Goal: Information Seeking & Learning: Check status

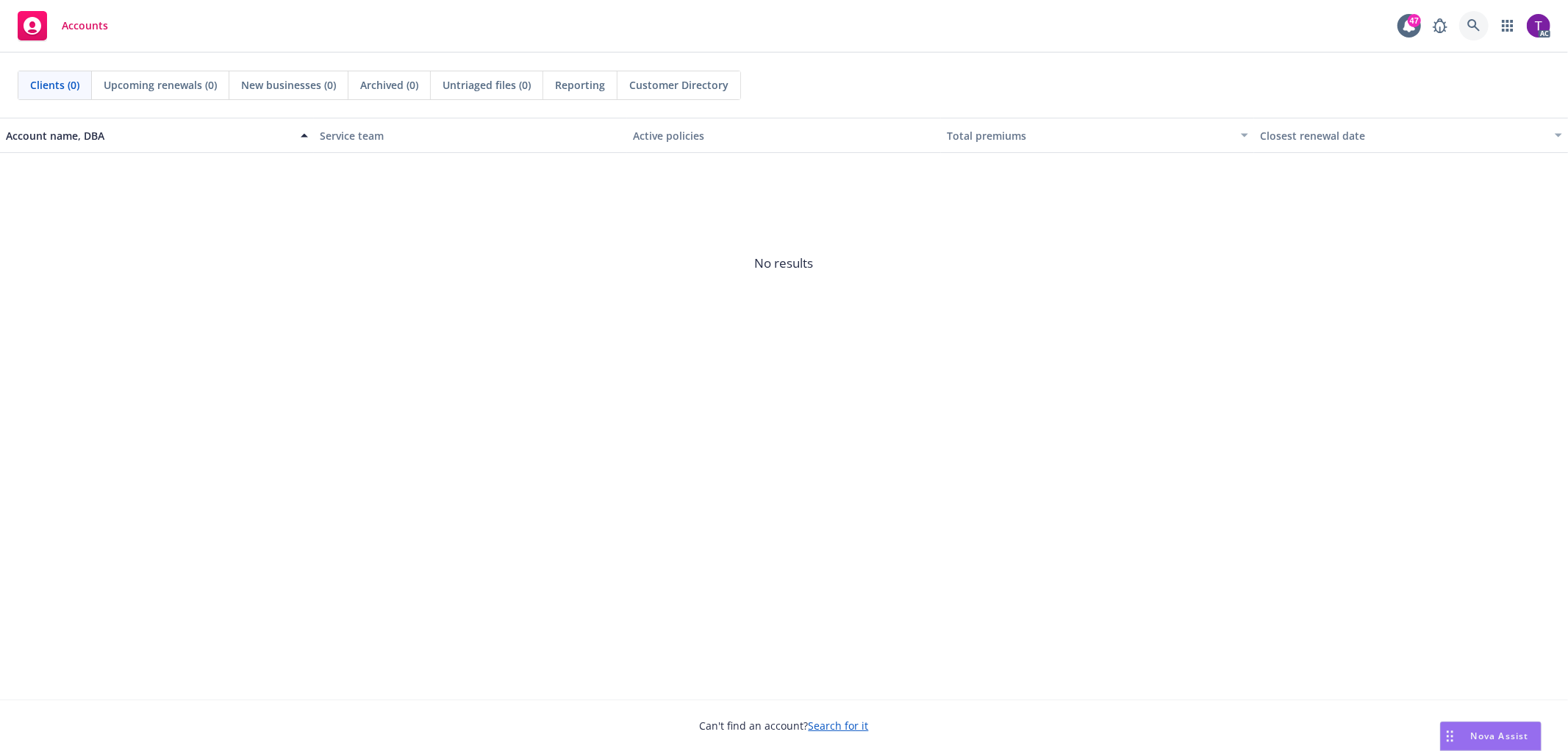
click at [1473, 21] on icon at bounding box center [1473, 25] width 13 height 13
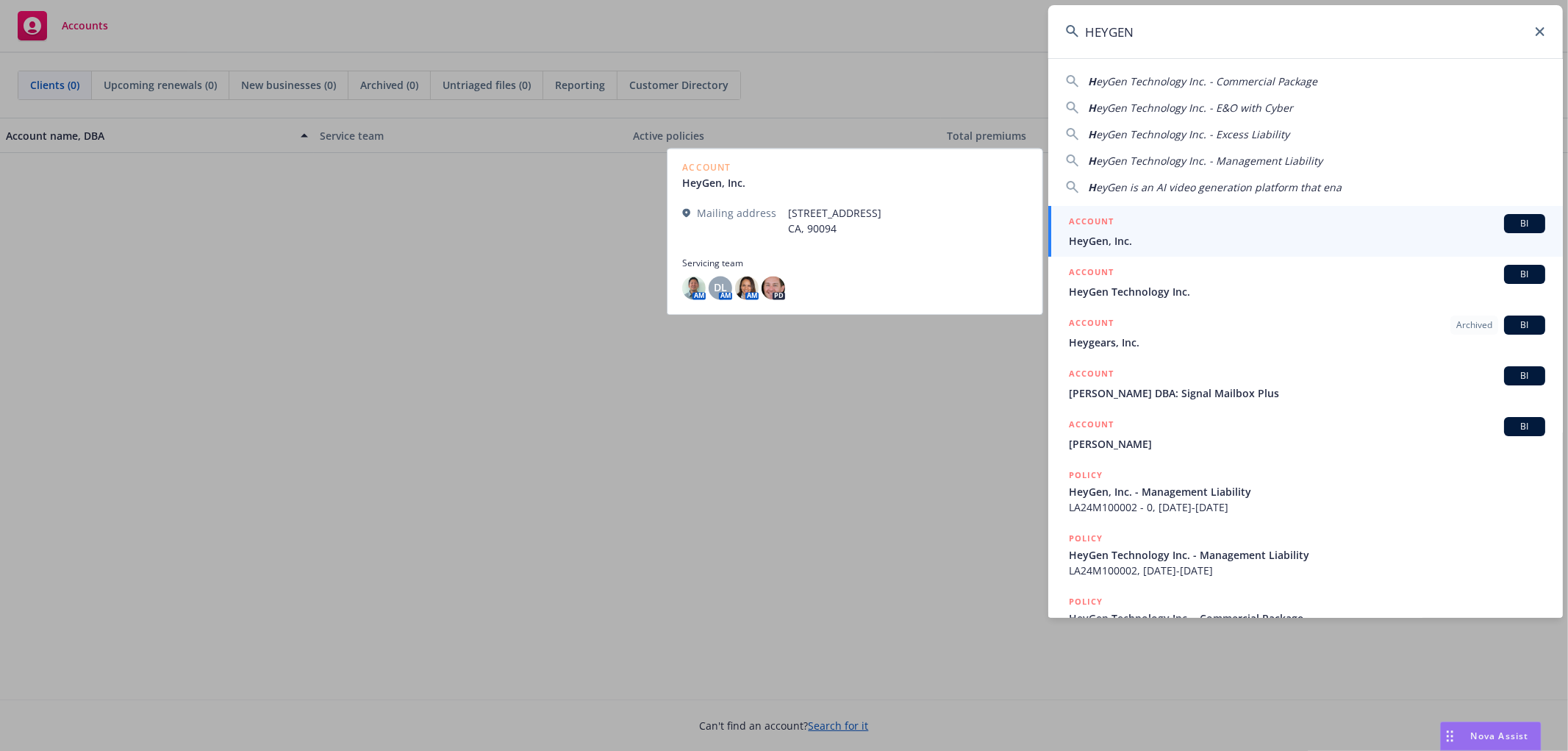
type input "HEYGEN"
click at [1174, 253] on link "ACCOUNT BI HeyGen, Inc." at bounding box center [1305, 231] width 514 height 51
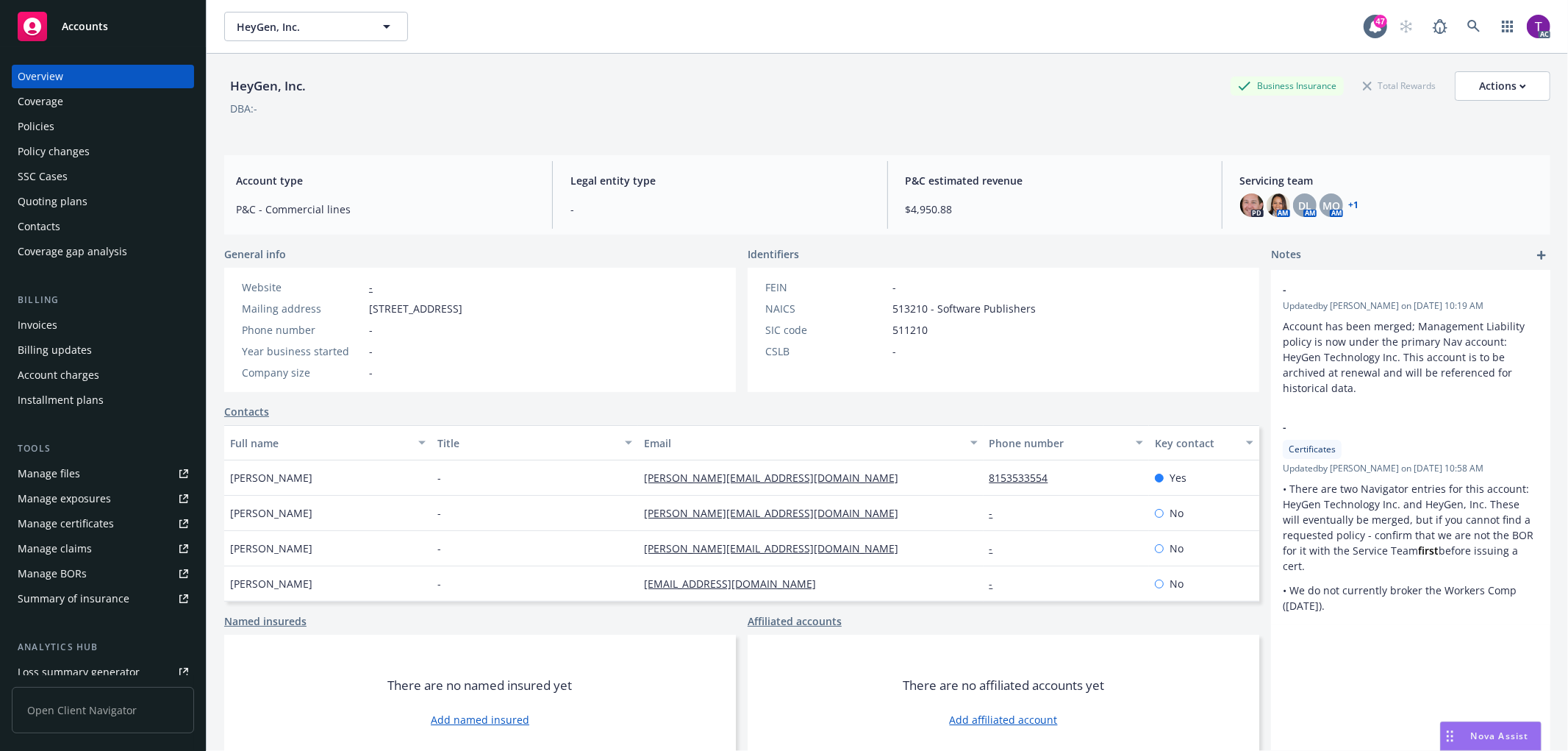
click at [50, 321] on div "Invoices" at bounding box center [38, 324] width 40 height 24
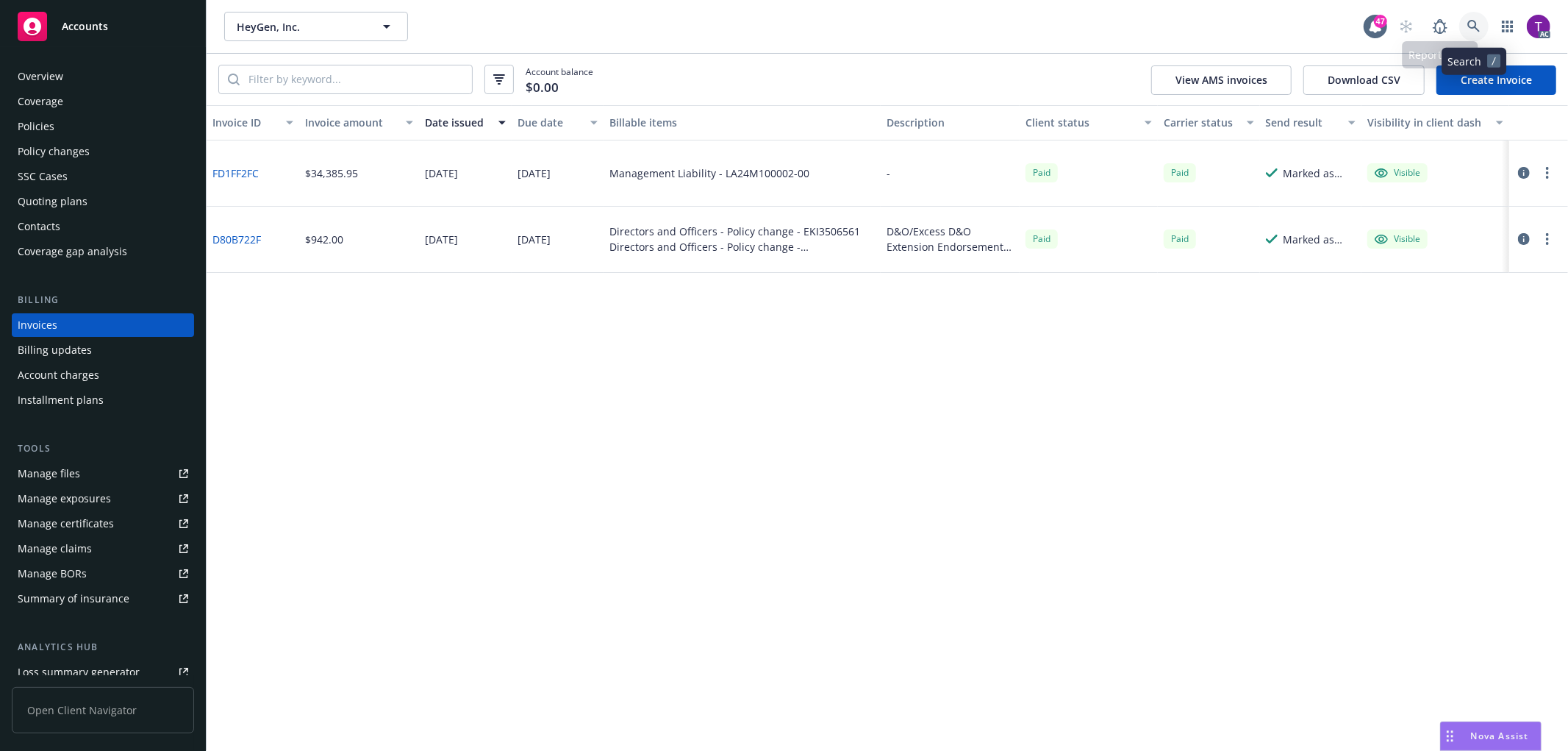
click at [1463, 22] on link at bounding box center [1473, 26] width 29 height 29
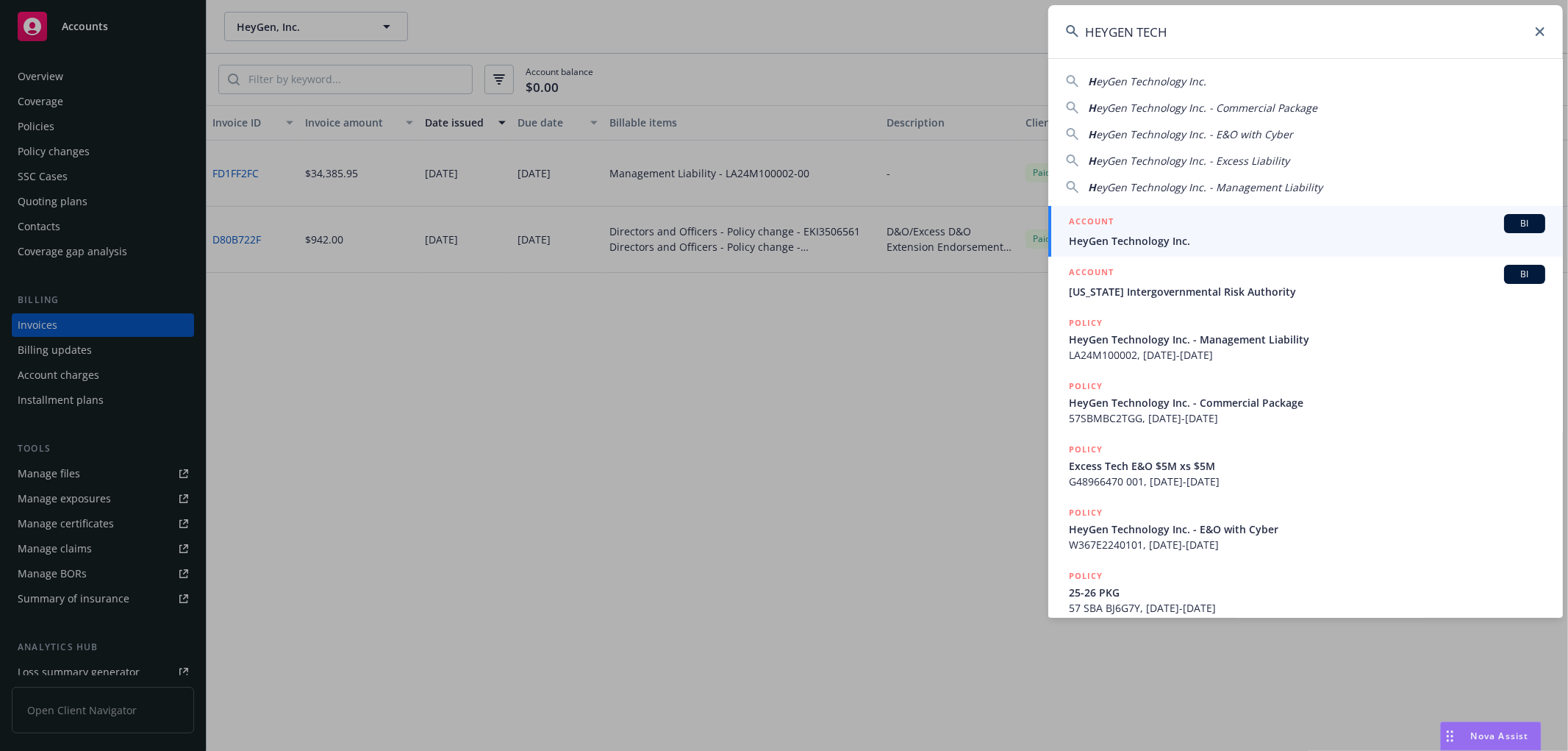
type input "HEYGEN TECH"
click at [1171, 237] on span "HeyGen Technology Inc." at bounding box center [1307, 241] width 477 height 15
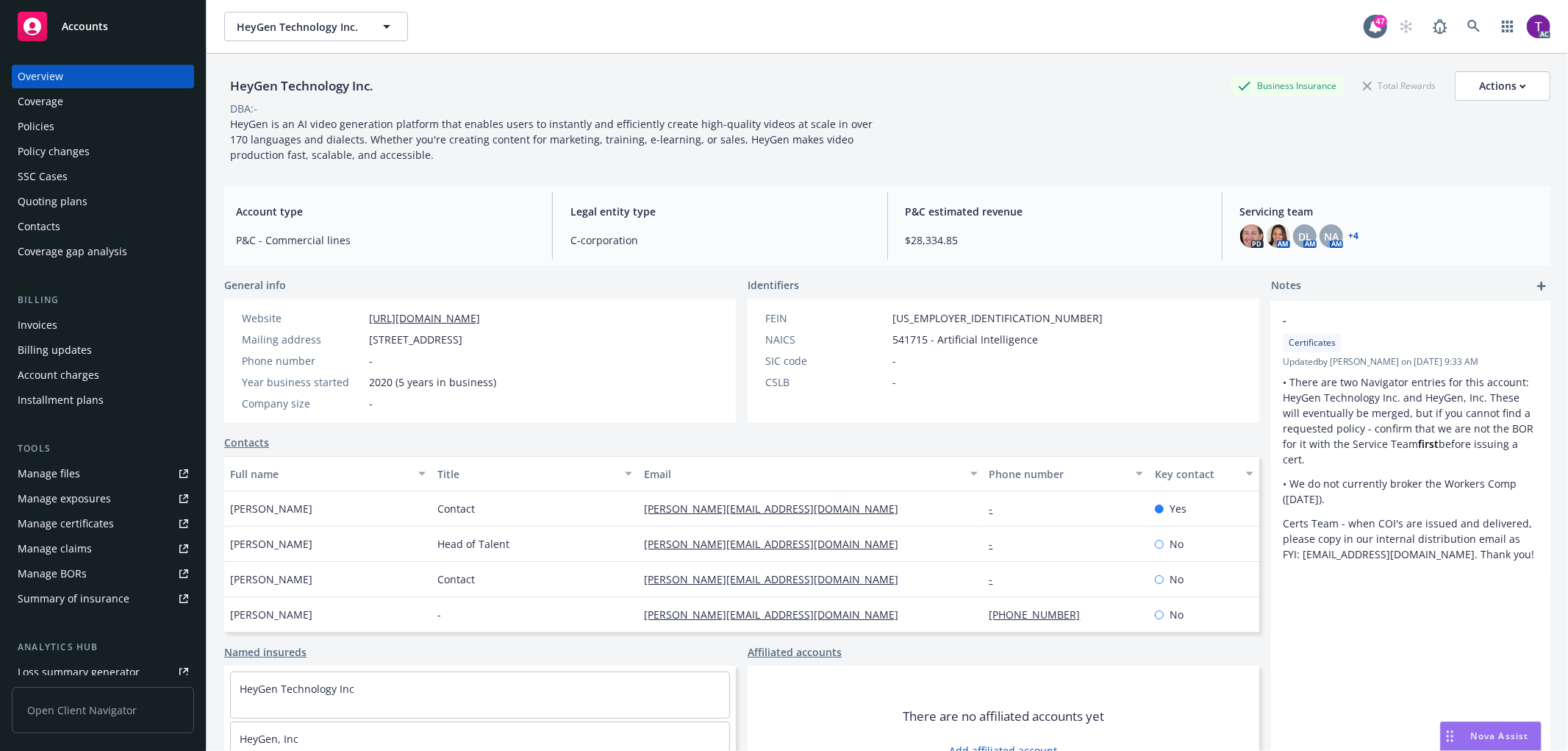
click at [68, 326] on div "Invoices" at bounding box center [103, 324] width 171 height 24
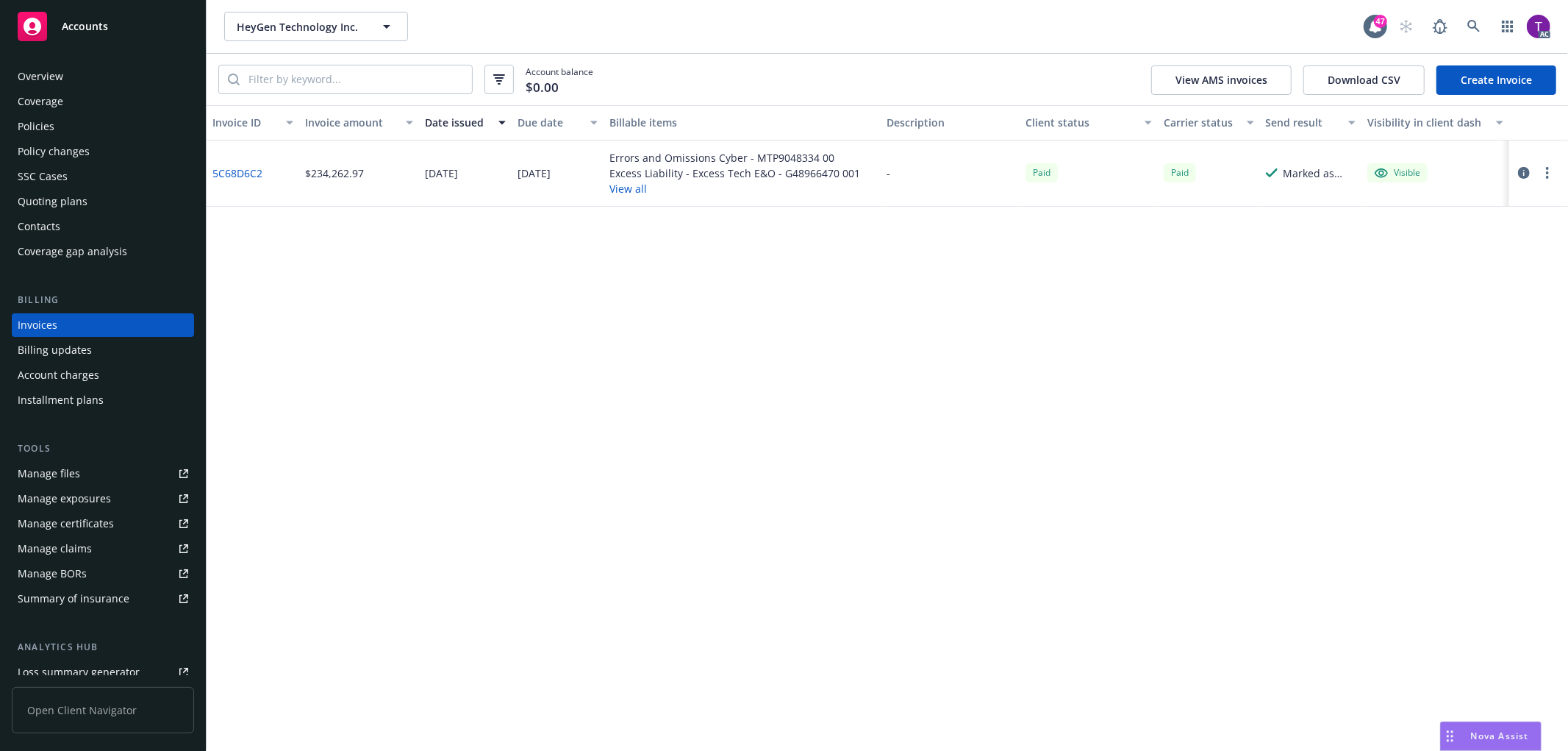
click at [231, 170] on link "5C68D6C2" at bounding box center [237, 173] width 50 height 15
click at [720, 388] on div "Invoice ID Invoice amount Date issued Due date Billable items Description Clien…" at bounding box center [887, 428] width 1361 height 646
click at [1467, 26] on icon at bounding box center [1473, 26] width 13 height 13
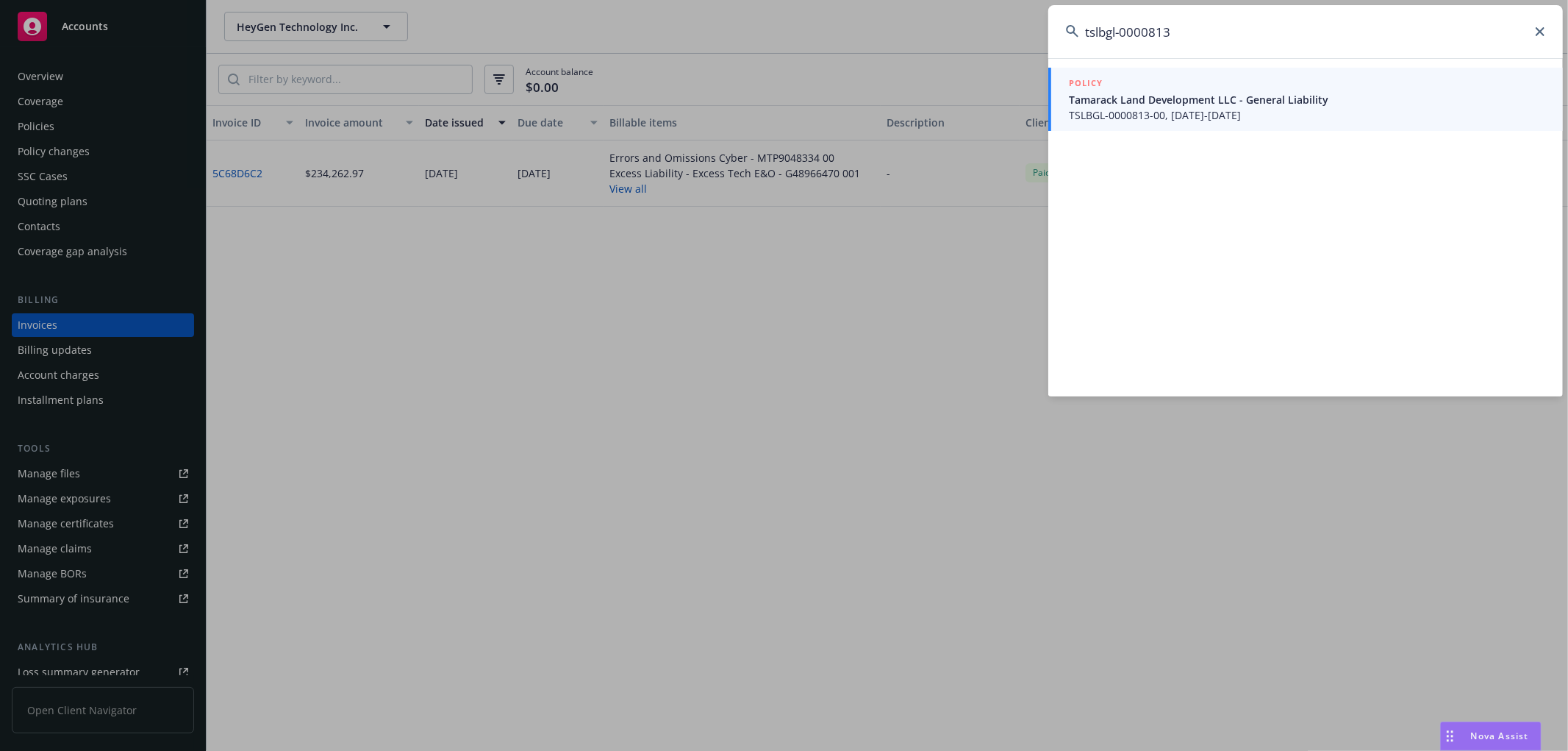
type input "tslbgl-0000813"
click at [1204, 119] on span "TSLBGL-0000813-00, 05/15/2025-05/15/2026" at bounding box center [1307, 115] width 477 height 15
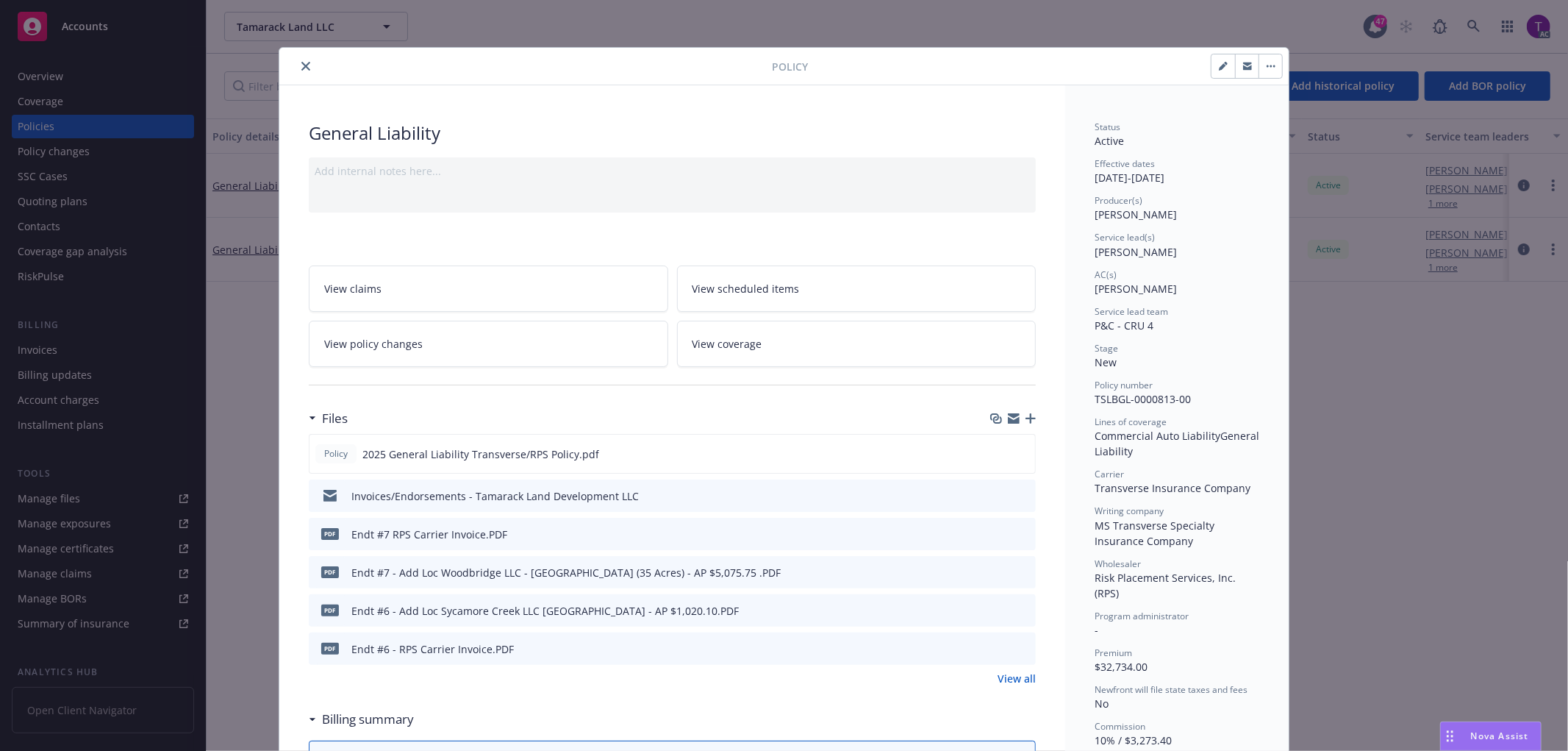
click at [297, 62] on button "close" at bounding box center [305, 66] width 18 height 18
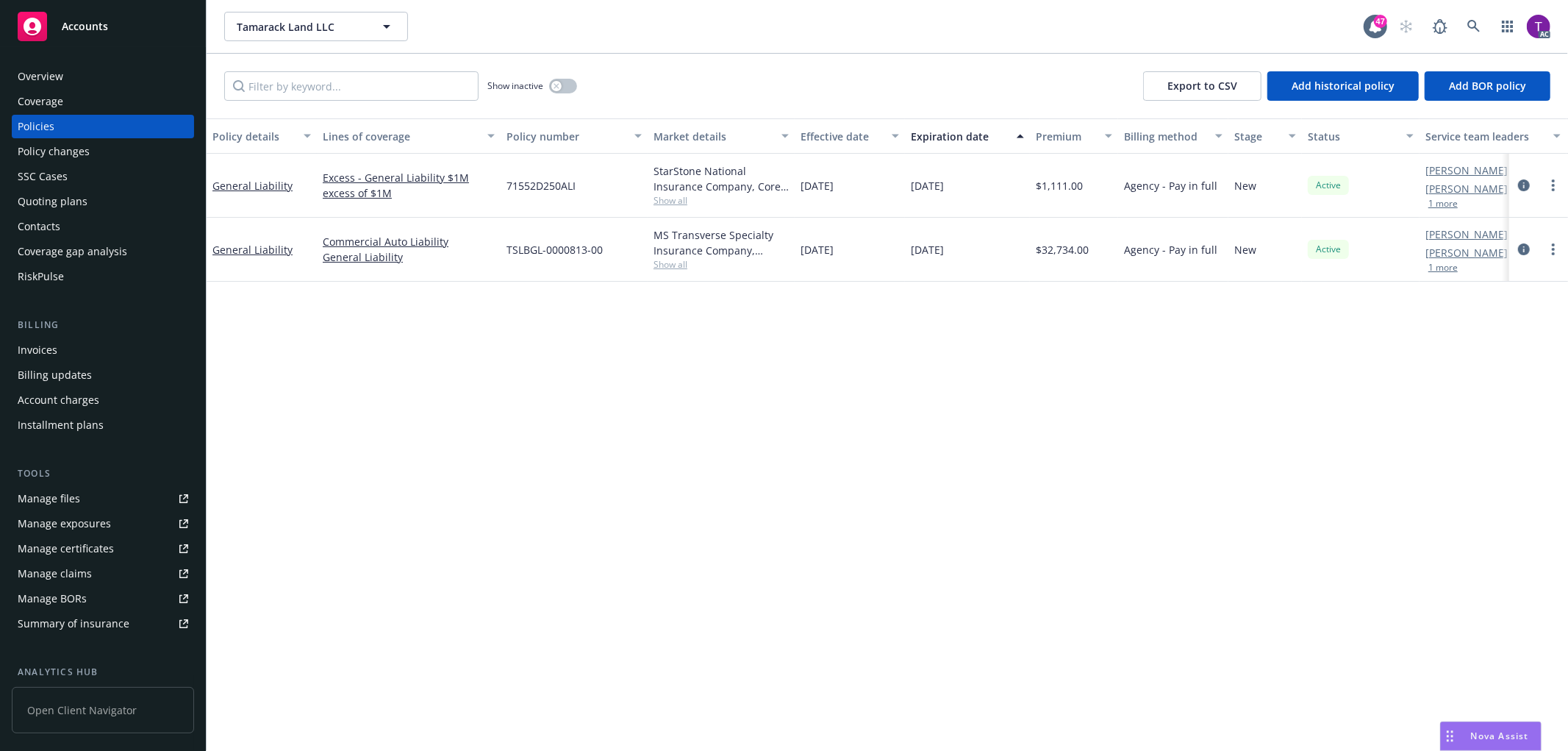
click at [72, 351] on div "Invoices" at bounding box center [103, 350] width 171 height 24
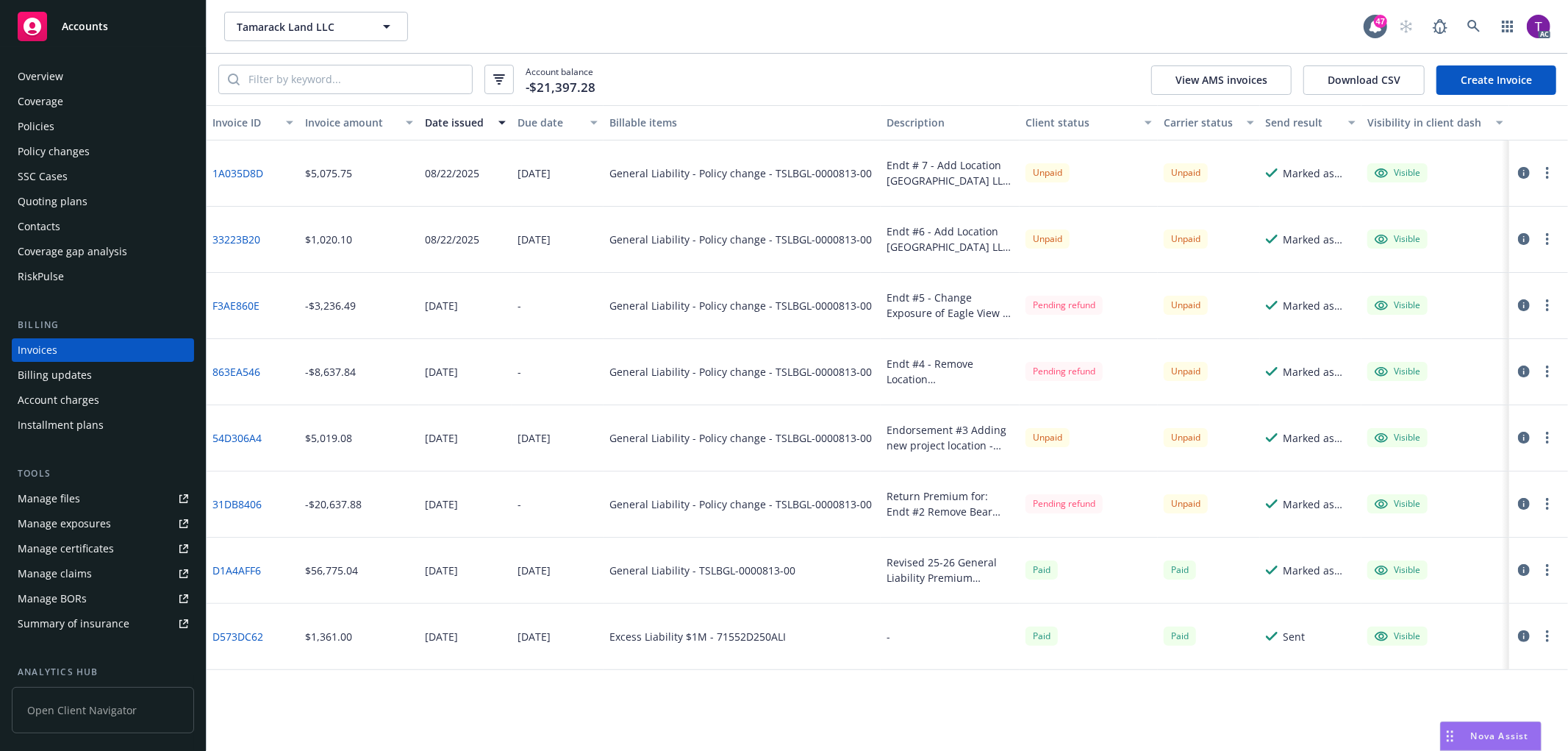
click at [344, 119] on div "Invoice amount" at bounding box center [351, 122] width 92 height 15
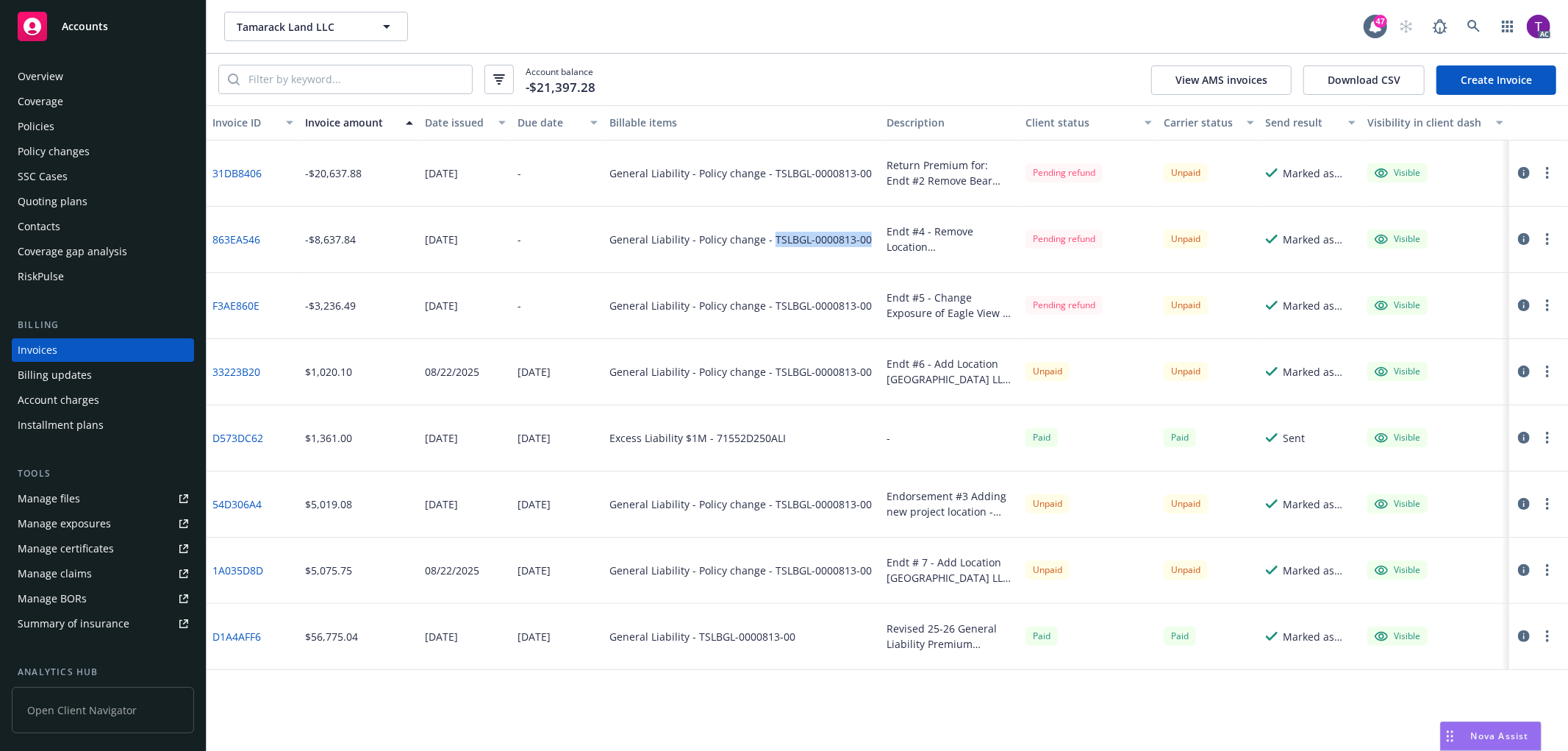
drag, startPoint x: 869, startPoint y: 243, endPoint x: 770, endPoint y: 241, distance: 99.0
click at [770, 241] on div "General Liability - Policy change - TSLBGL-0000813-00" at bounding box center [742, 240] width 277 height 66
copy div "TSLBGL-0000813-00"
click at [225, 168] on link "31DB8406" at bounding box center [237, 173] width 49 height 15
click at [238, 243] on link "863EA546" at bounding box center [236, 239] width 48 height 15
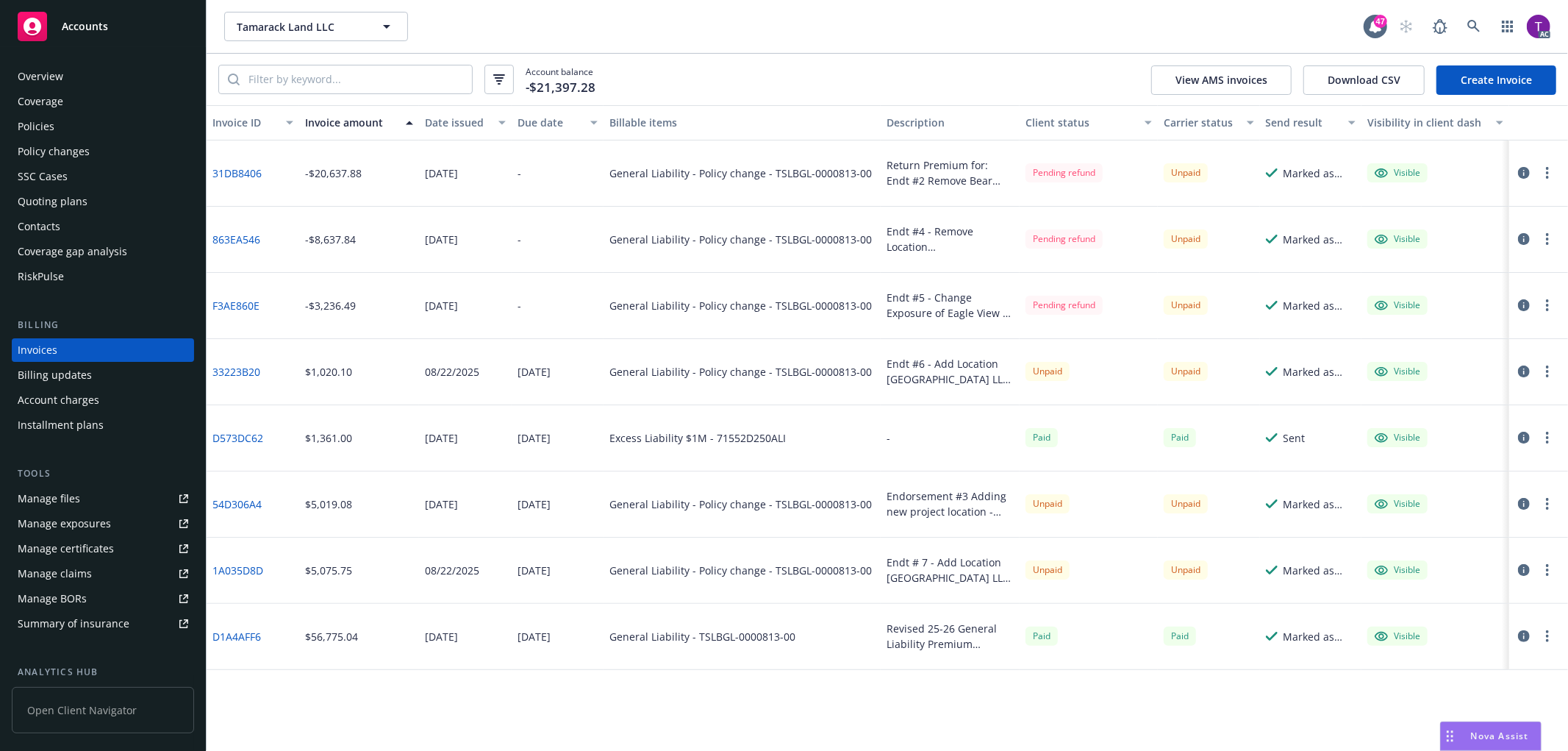
click at [224, 307] on link "F3AE860E" at bounding box center [235, 305] width 47 height 15
click at [51, 131] on div "Policies" at bounding box center [36, 126] width 37 height 24
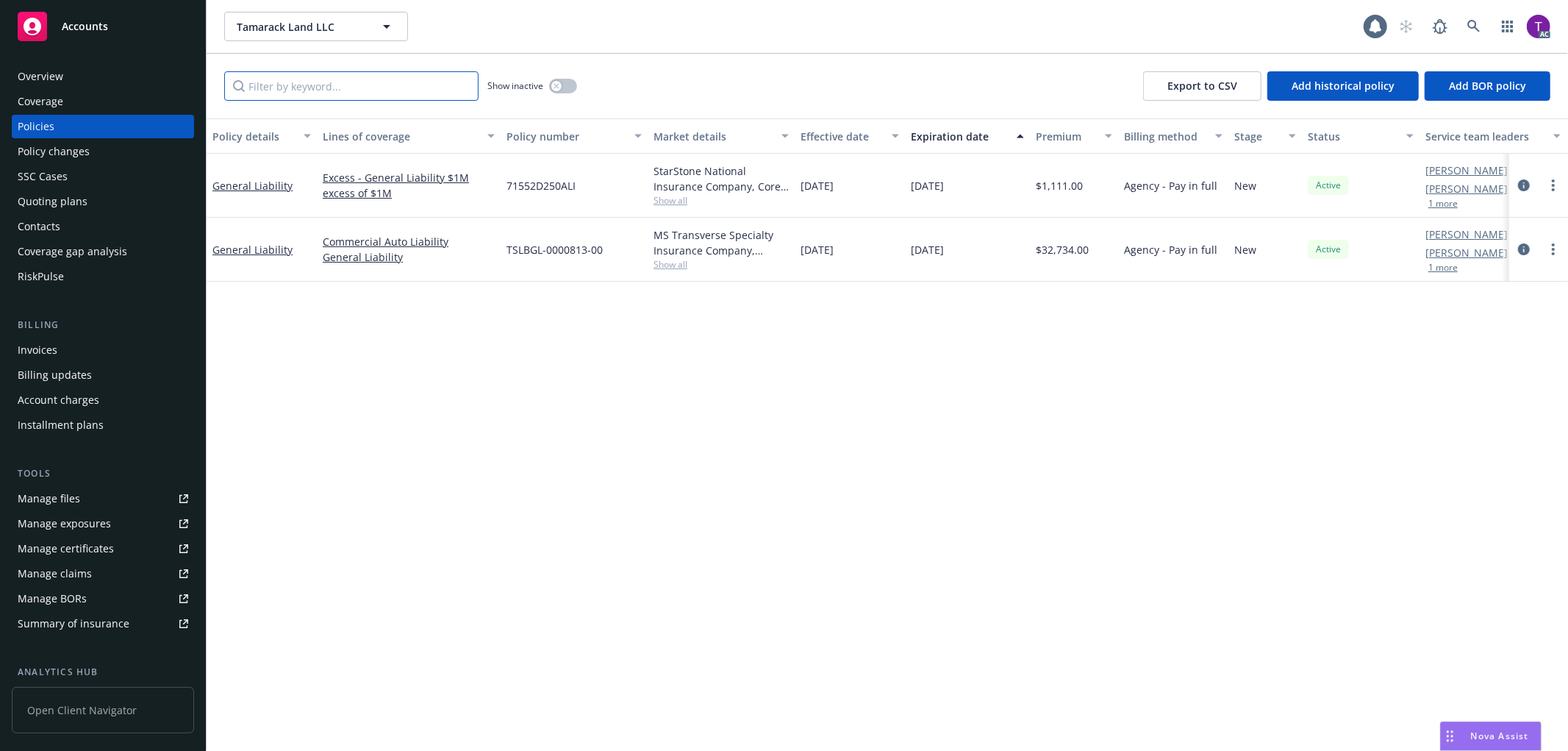
click at [287, 81] on input "Filter by keyword..." at bounding box center [351, 86] width 254 height 29
paste input "TSLBGL-0000813-00"
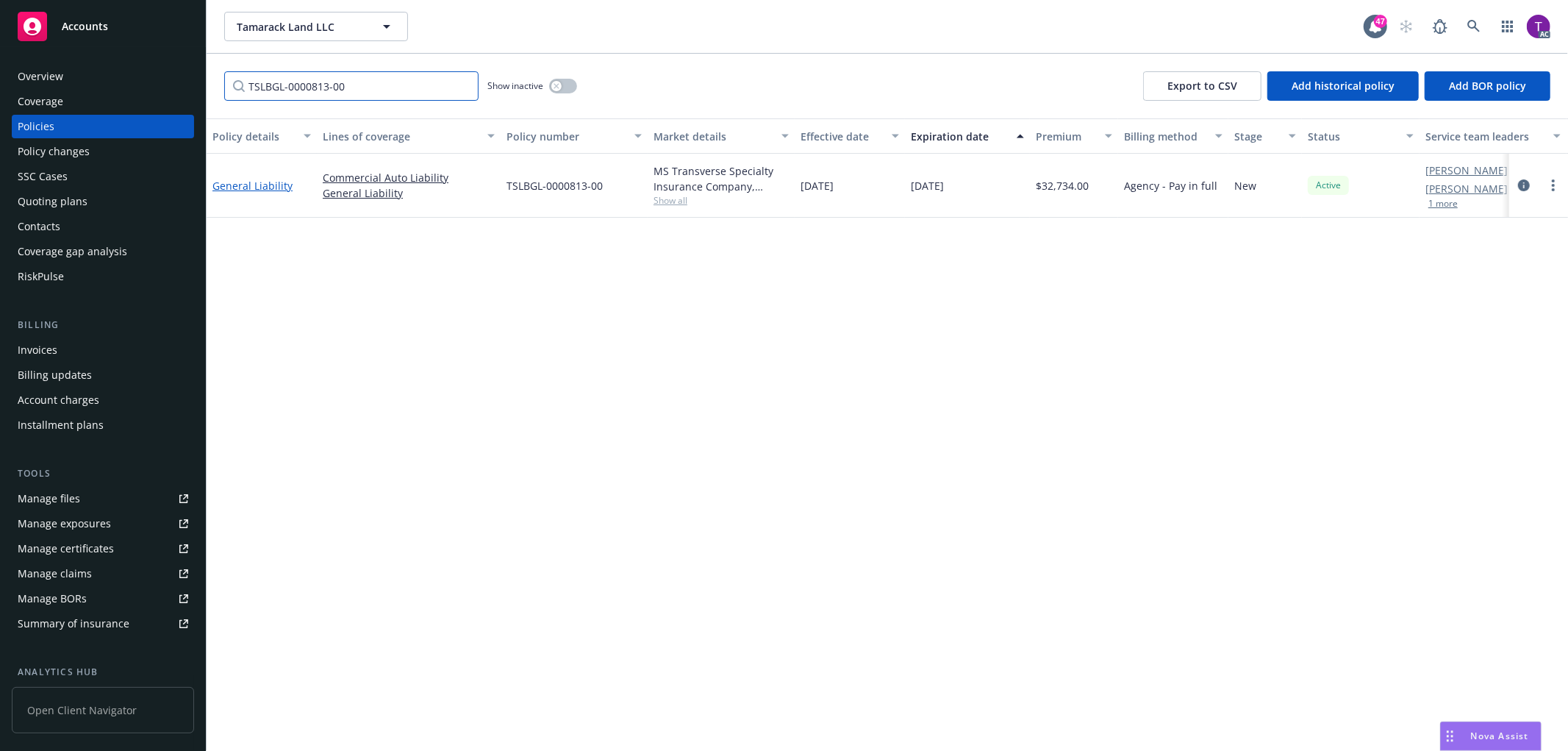
type input "TSLBGL-0000813-00"
click at [234, 178] on link "General Liability" at bounding box center [252, 185] width 80 height 14
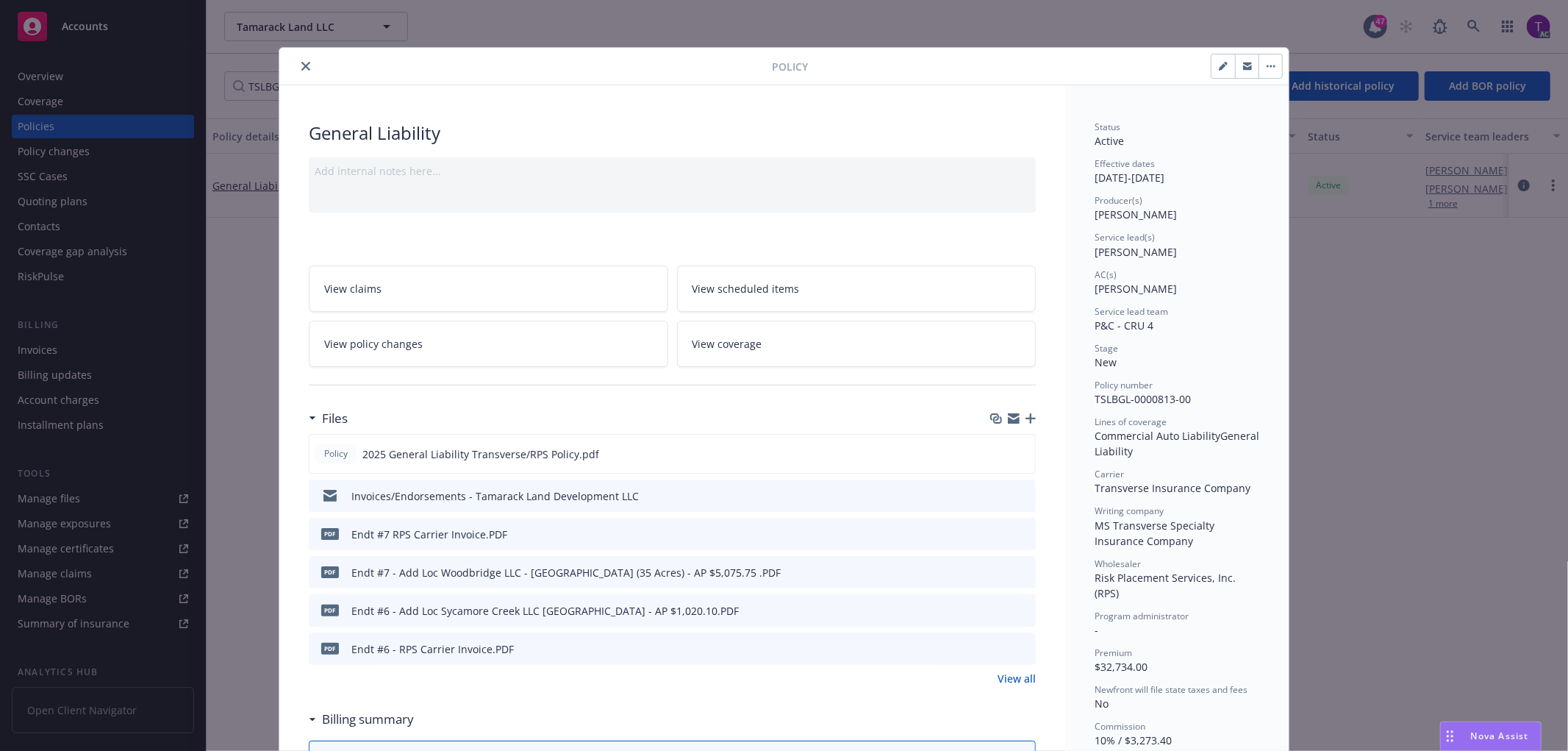
scroll to position [44, 0]
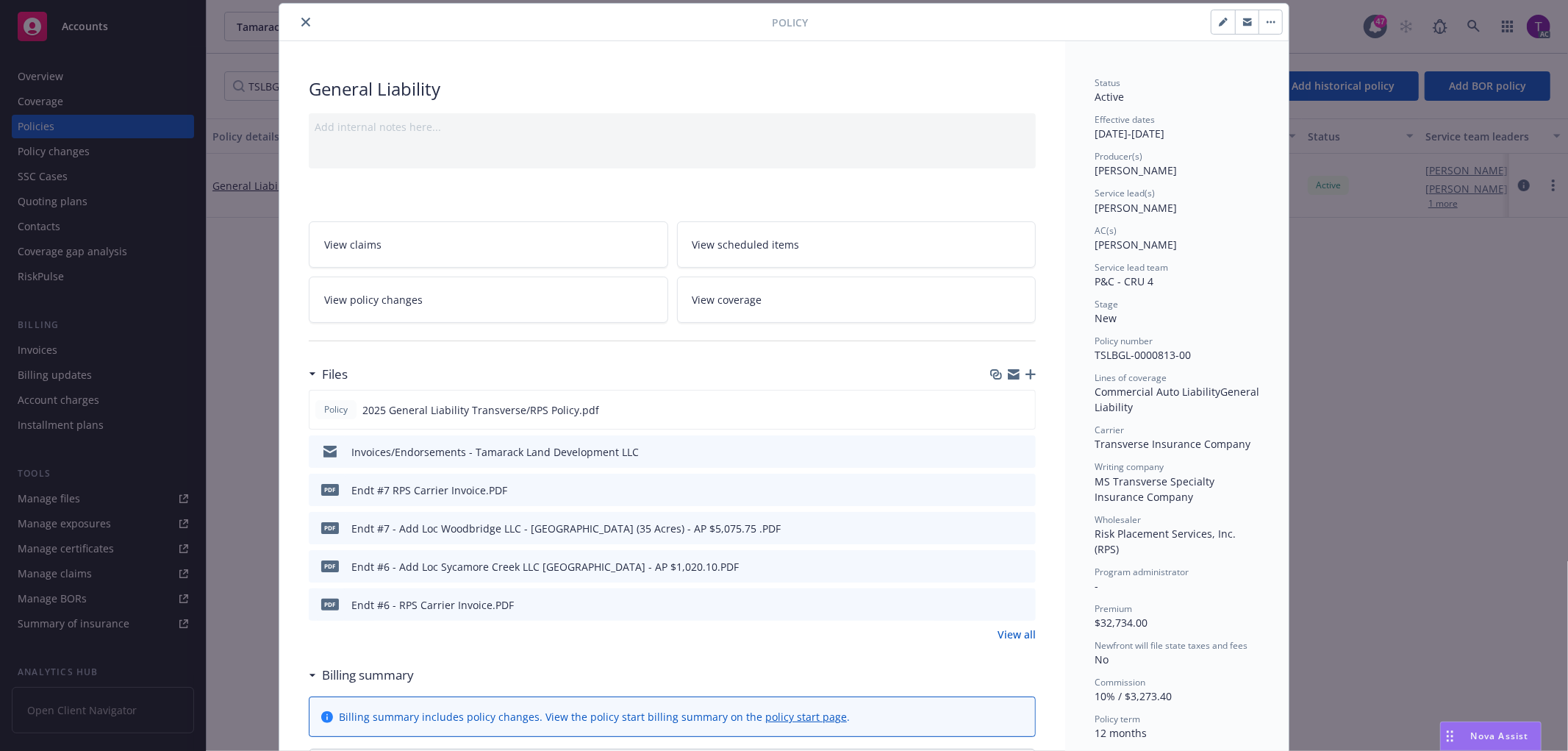
click at [1017, 487] on icon "preview file" at bounding box center [1022, 488] width 13 height 10
click at [1015, 523] on icon "preview file" at bounding box center [1022, 527] width 13 height 10
click at [1015, 566] on icon "preview file" at bounding box center [1022, 565] width 13 height 10
click at [1015, 601] on icon "preview file" at bounding box center [1022, 603] width 13 height 10
click at [1008, 630] on link "View all" at bounding box center [1017, 634] width 38 height 15
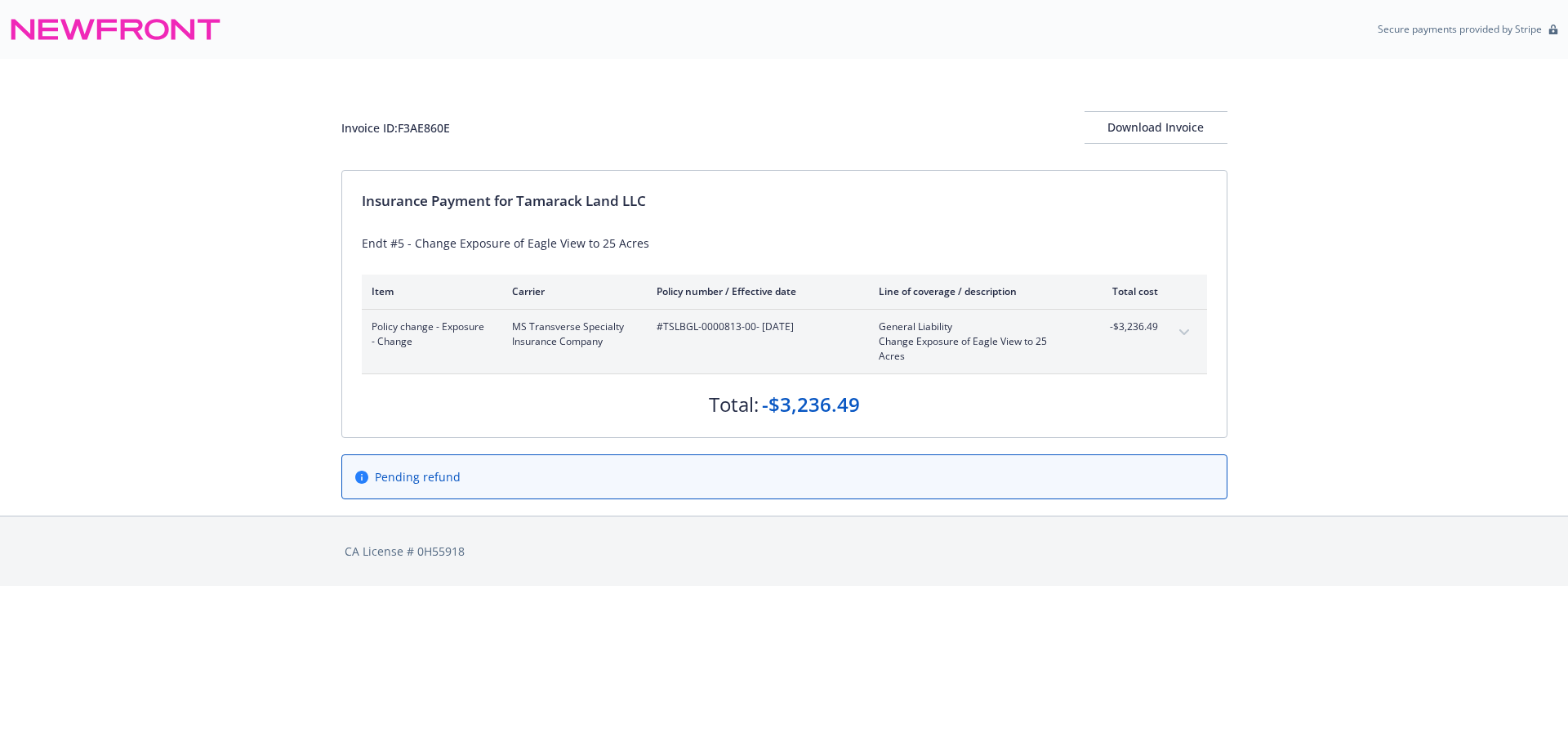
click at [1184, 339] on button "expand content" at bounding box center [1185, 332] width 26 height 26
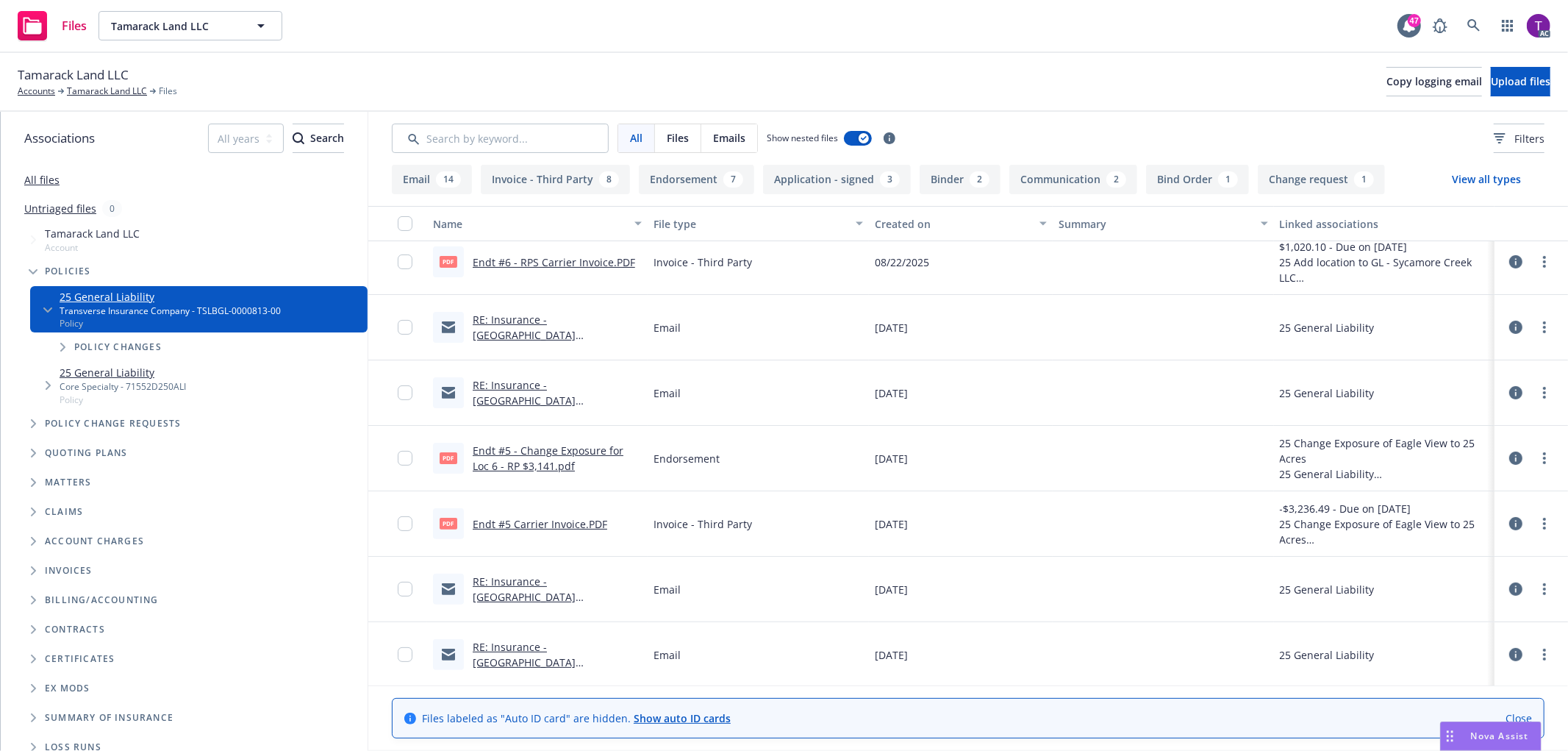
scroll to position [373, 0]
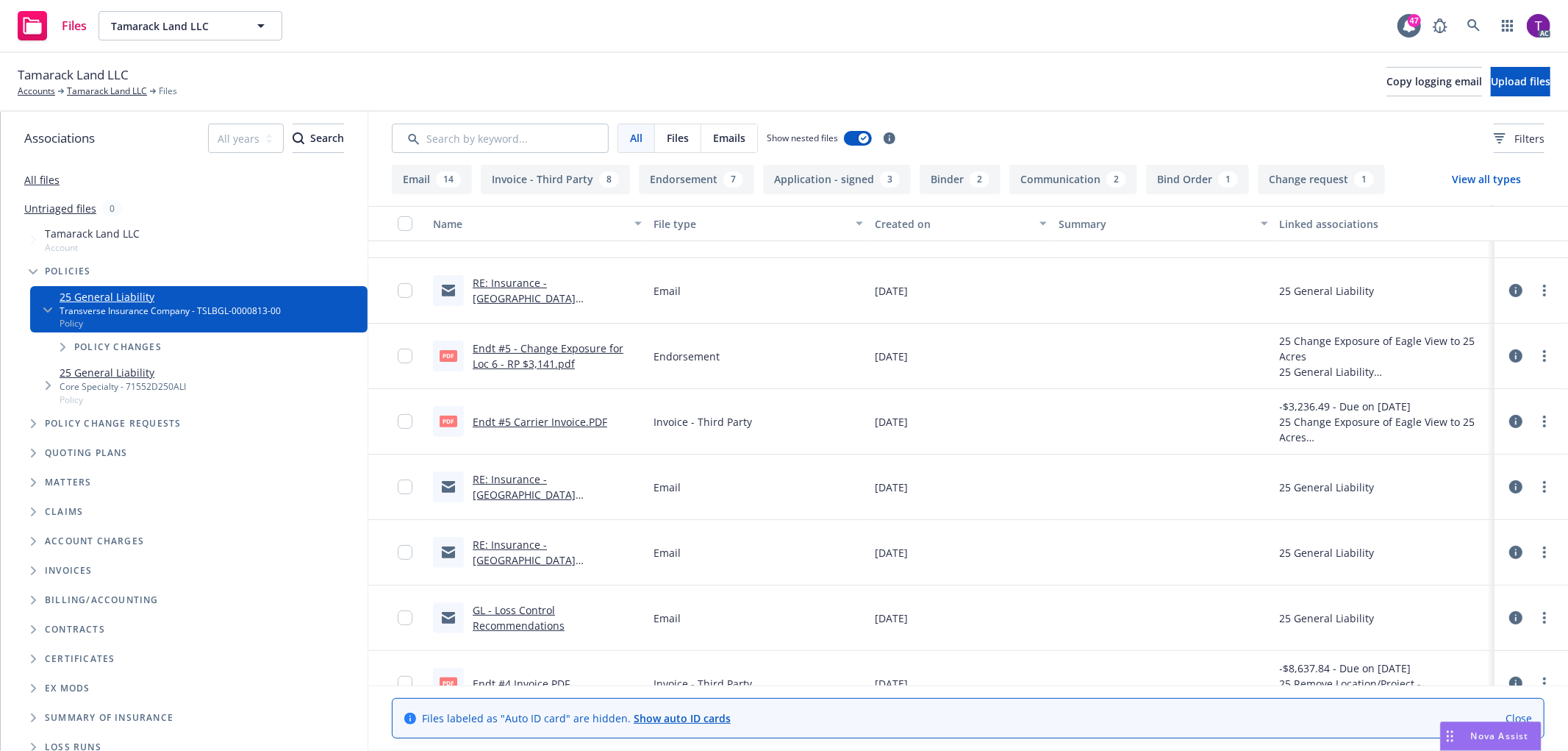
click at [556, 416] on link "Endt #5 Carrier Invoice.PDF" at bounding box center [540, 421] width 135 height 14
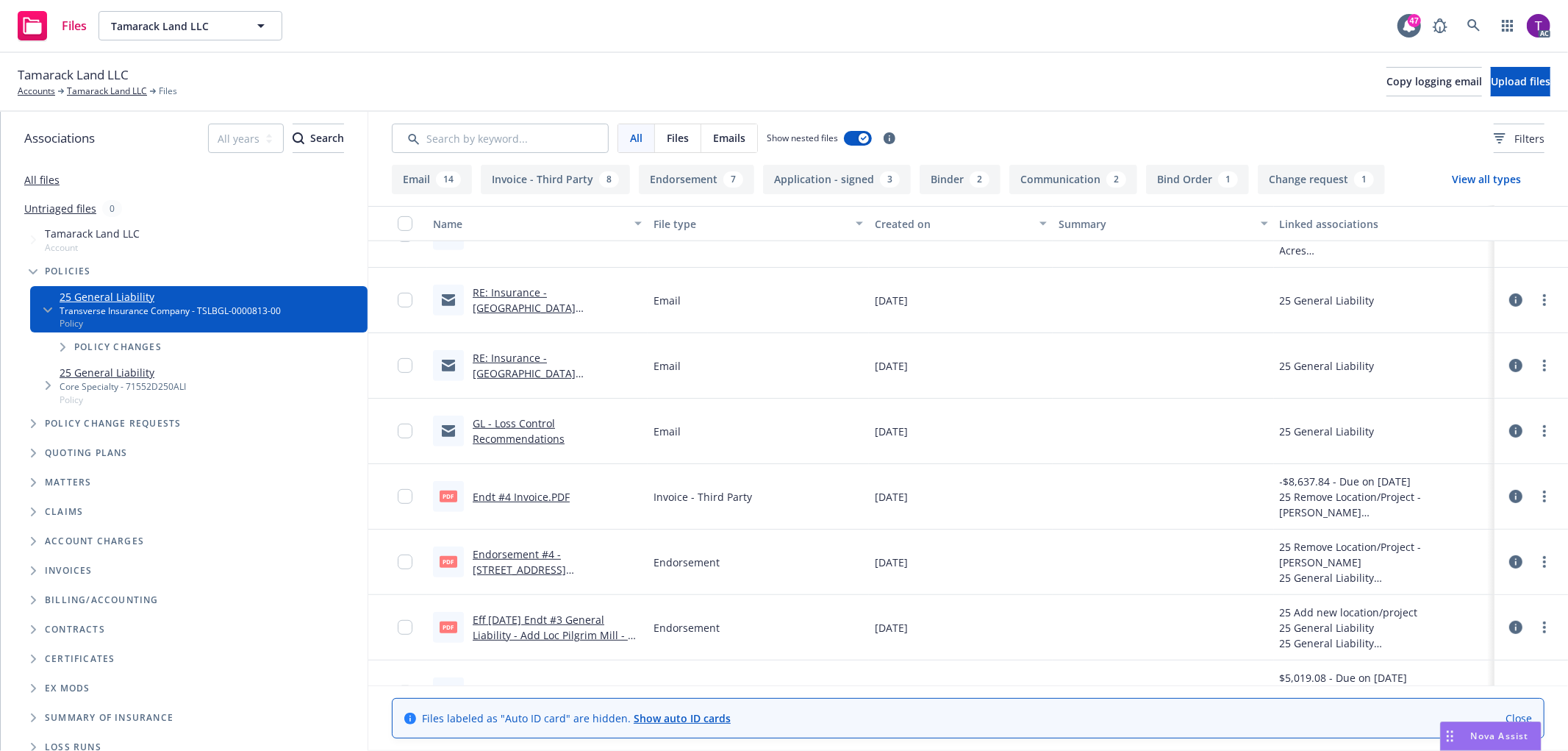
scroll to position [572, 0]
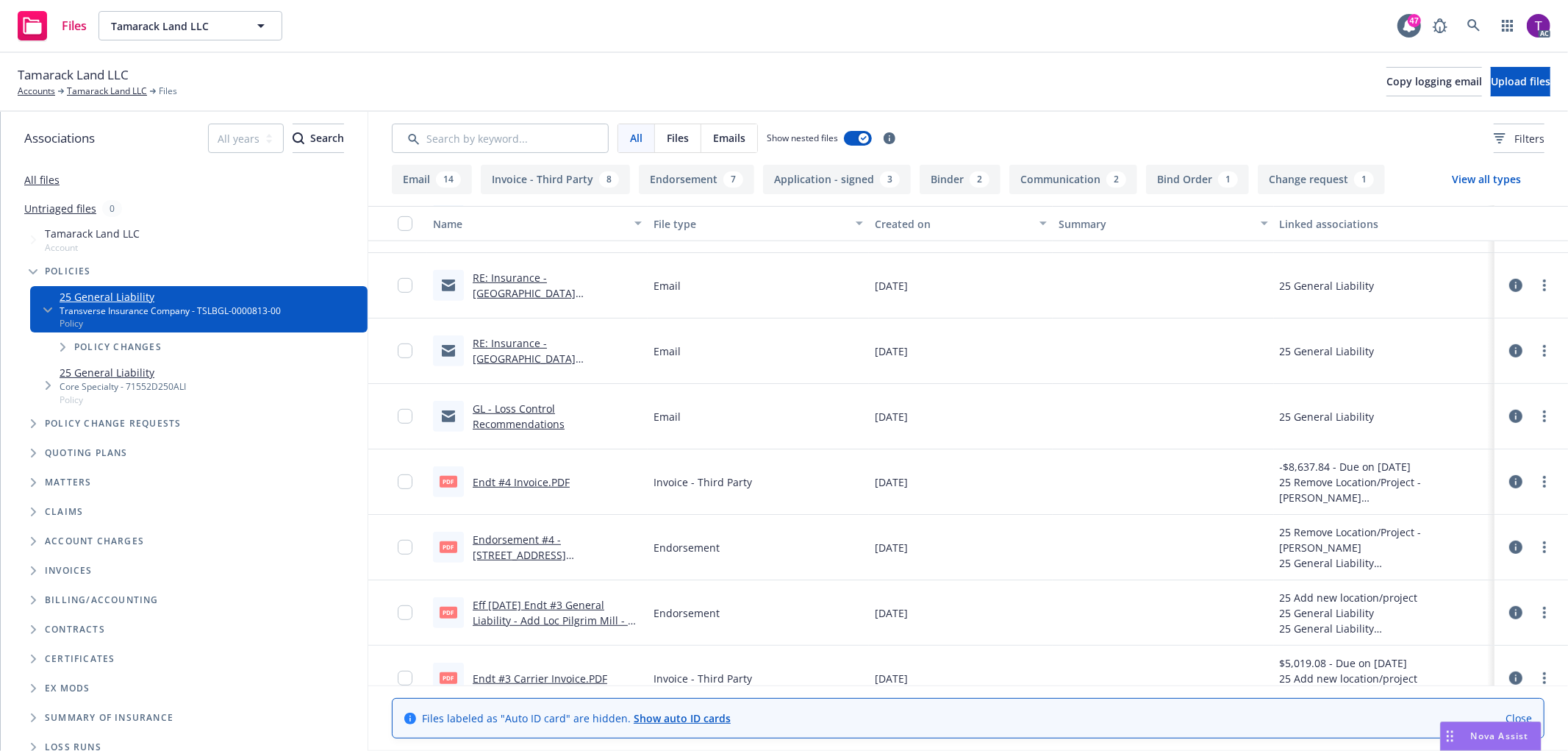
click at [507, 478] on link "Endt #4 Invoice.PDF" at bounding box center [521, 482] width 97 height 14
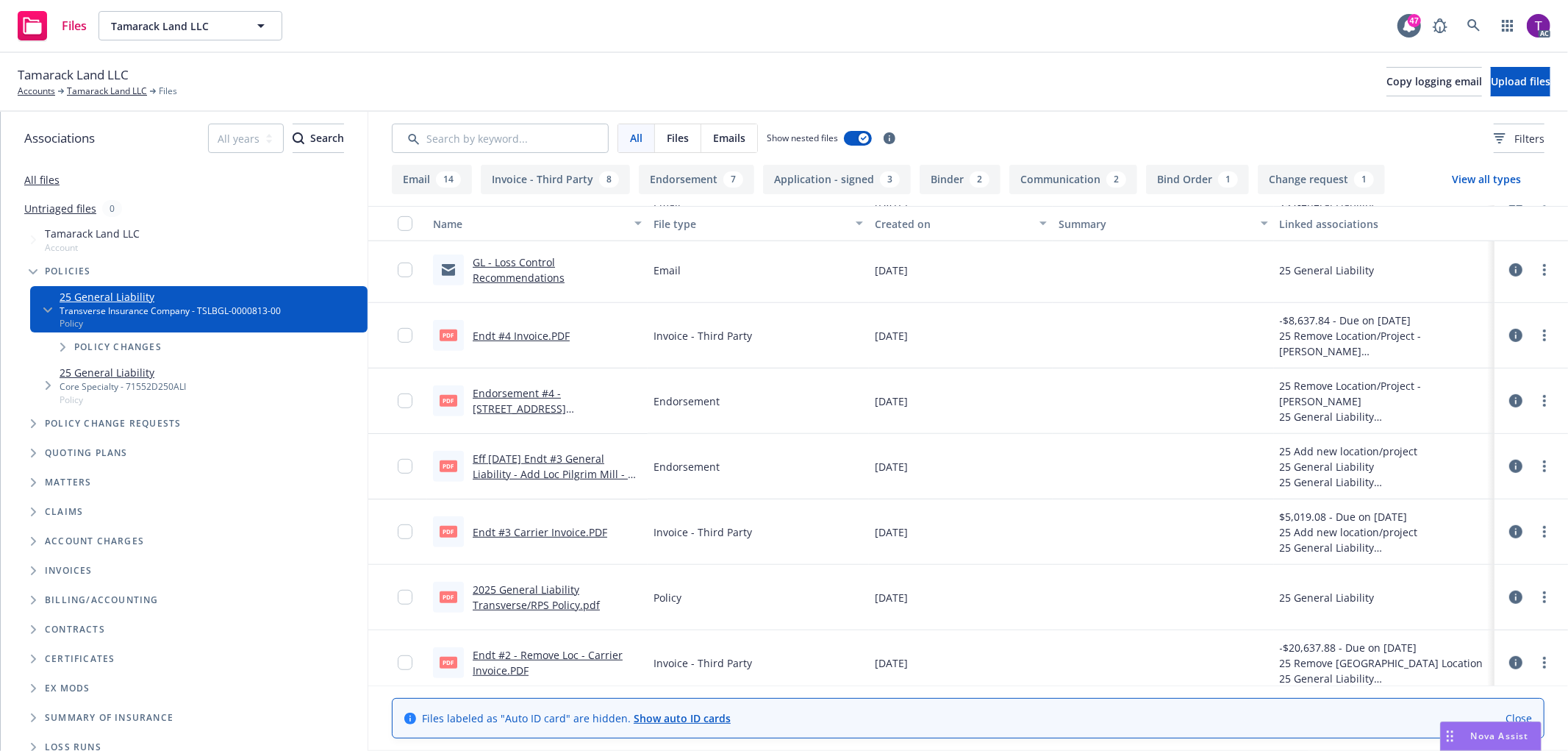
click at [532, 531] on link "Endt #3 Carrier Invoice.PDF" at bounding box center [540, 532] width 135 height 14
click at [487, 653] on link "Endt #2 - Remove Loc - Carrier Invoice.PDF" at bounding box center [547, 663] width 150 height 29
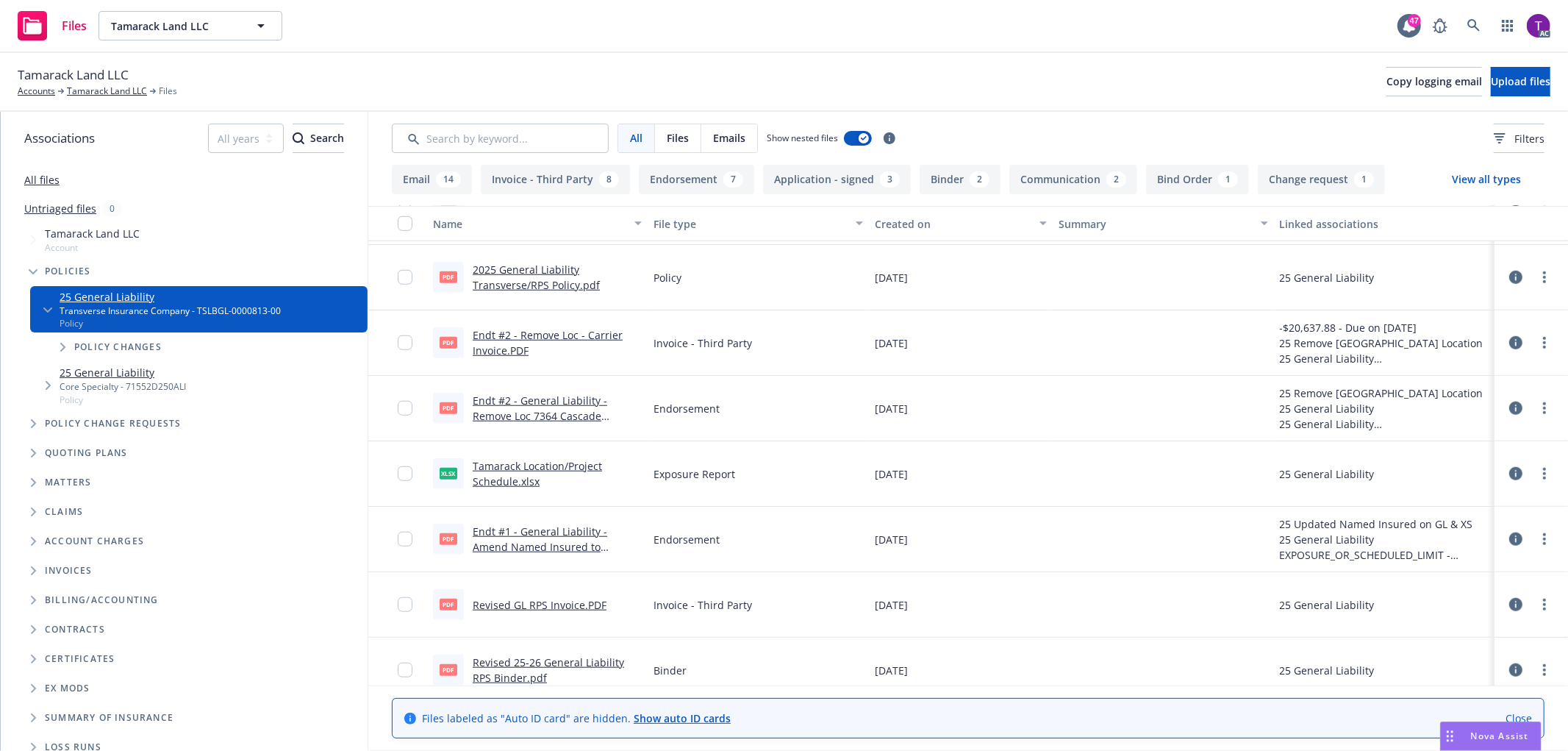
click at [501, 543] on link "Endt #1 - General Liability - Amend Named Insured to Tamarack Land LLC dba Tama…" at bounding box center [556, 554] width 168 height 60
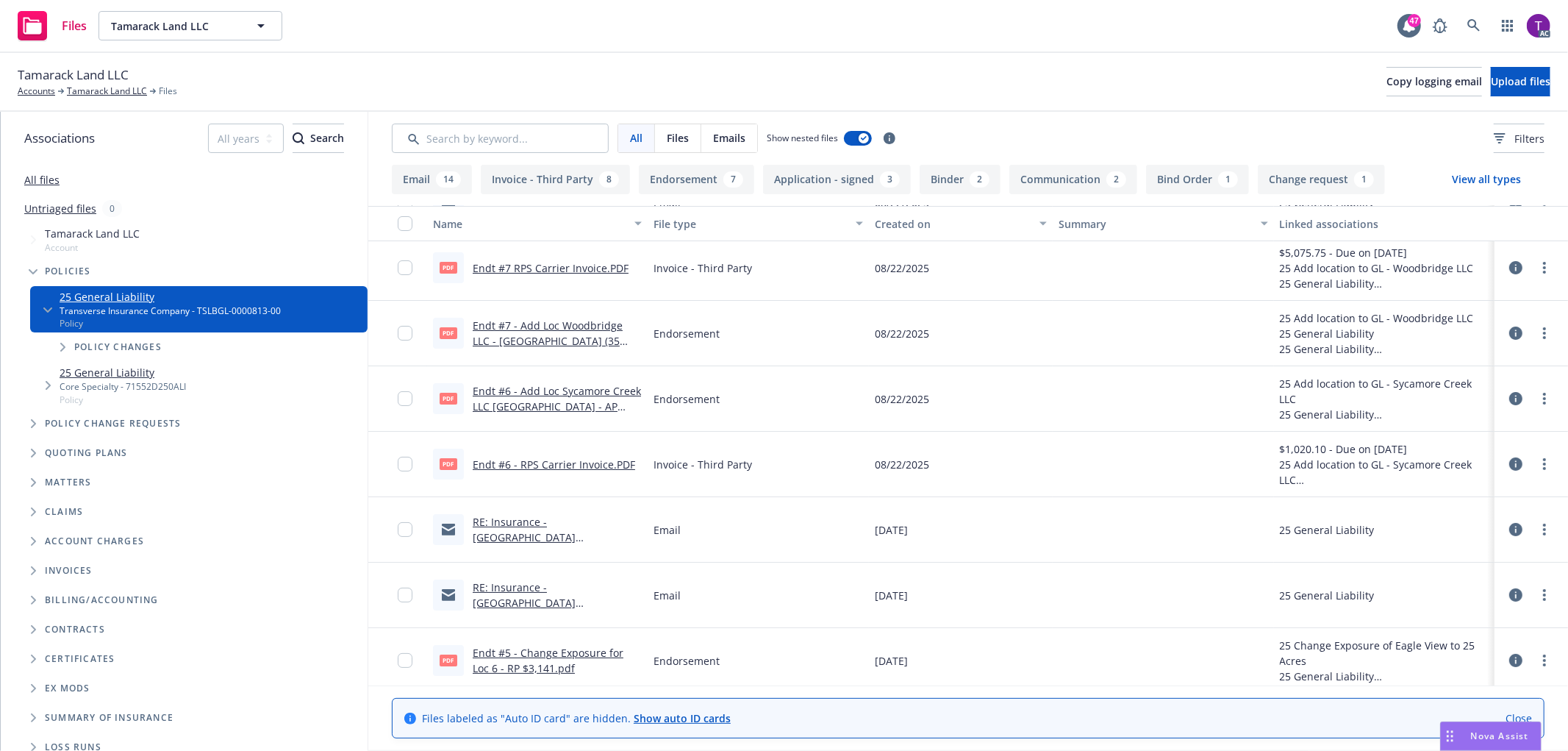
scroll to position [0, 0]
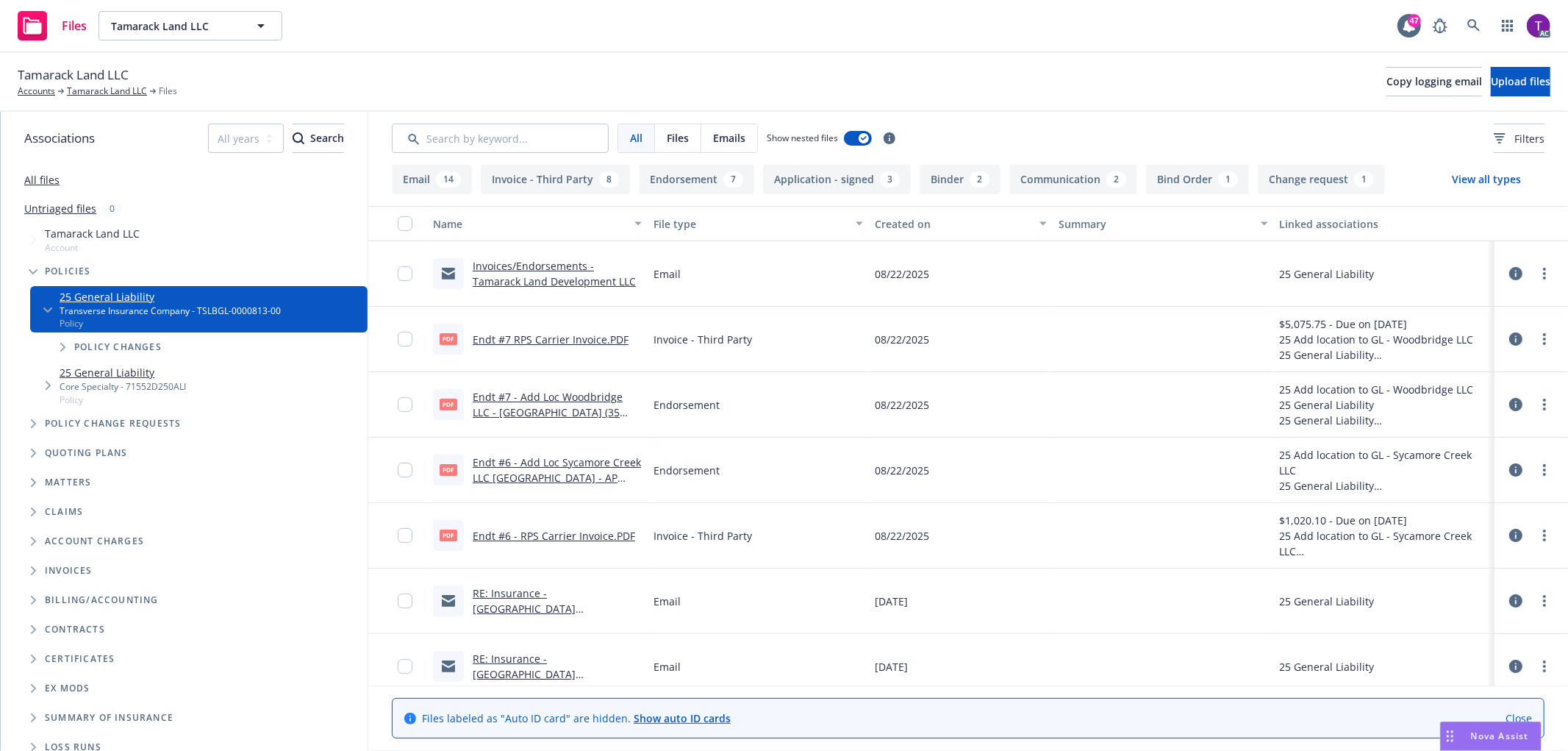
click at [586, 334] on link "Endt #7 RPS Carrier Invoice.PDF" at bounding box center [550, 339] width 156 height 14
click at [523, 533] on link "Endt #6 - RPS Carrier Invoice.PDF" at bounding box center [553, 536] width 162 height 14
click at [1487, 24] on link at bounding box center [1473, 25] width 29 height 29
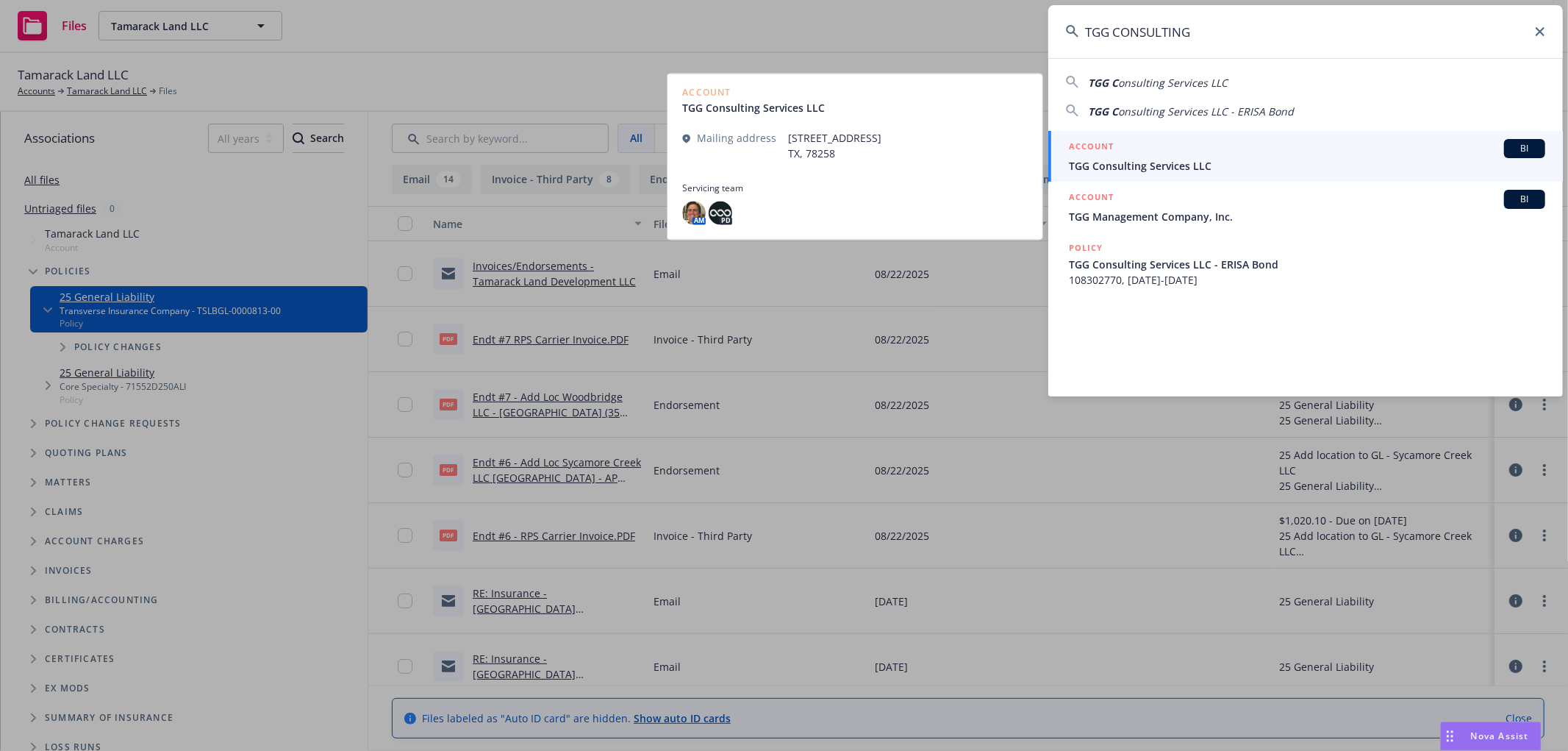
type input "TGG CONSULTING"
click at [1141, 167] on span "TGG Consulting Services LLC" at bounding box center [1307, 166] width 477 height 15
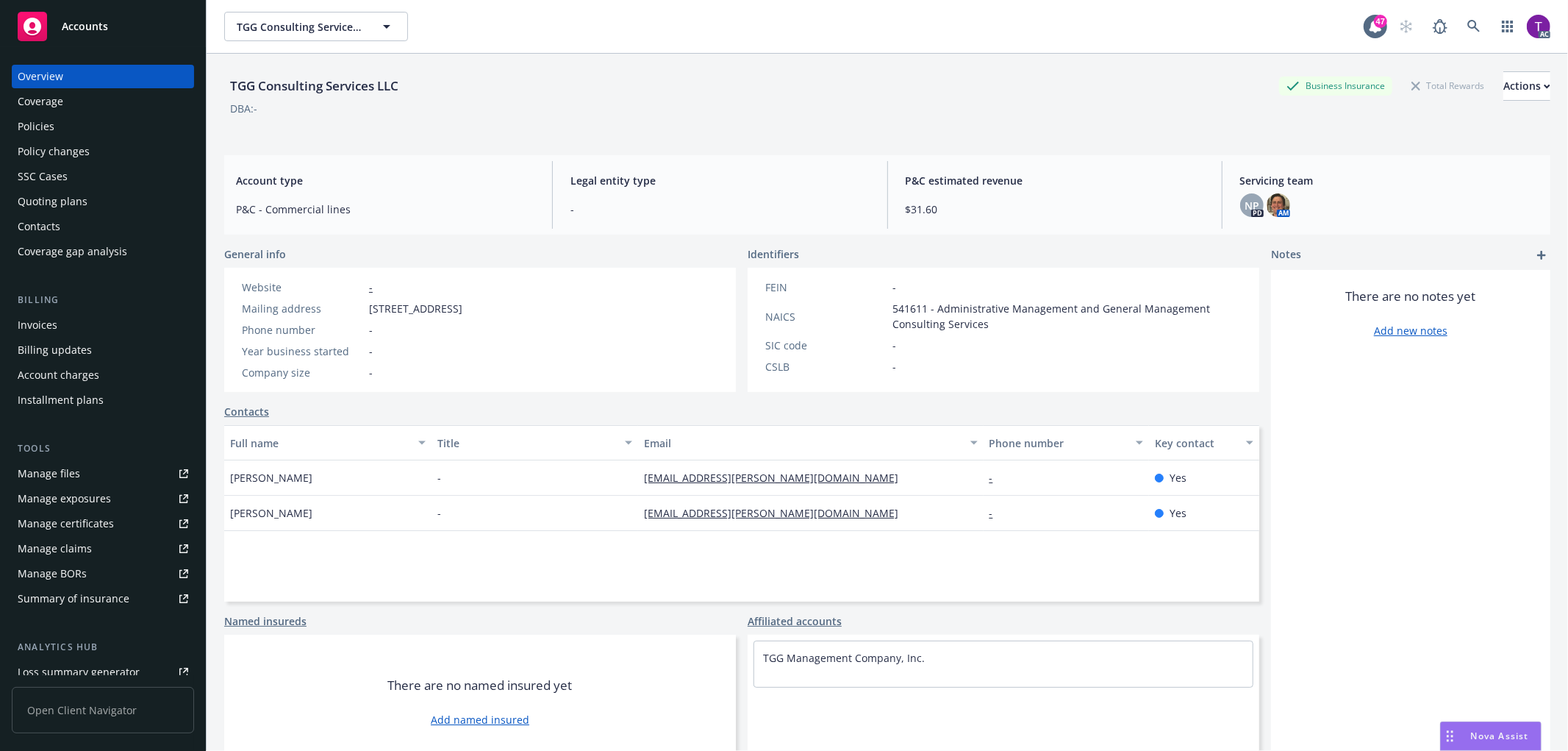
click at [68, 321] on div "Invoices" at bounding box center [103, 324] width 171 height 24
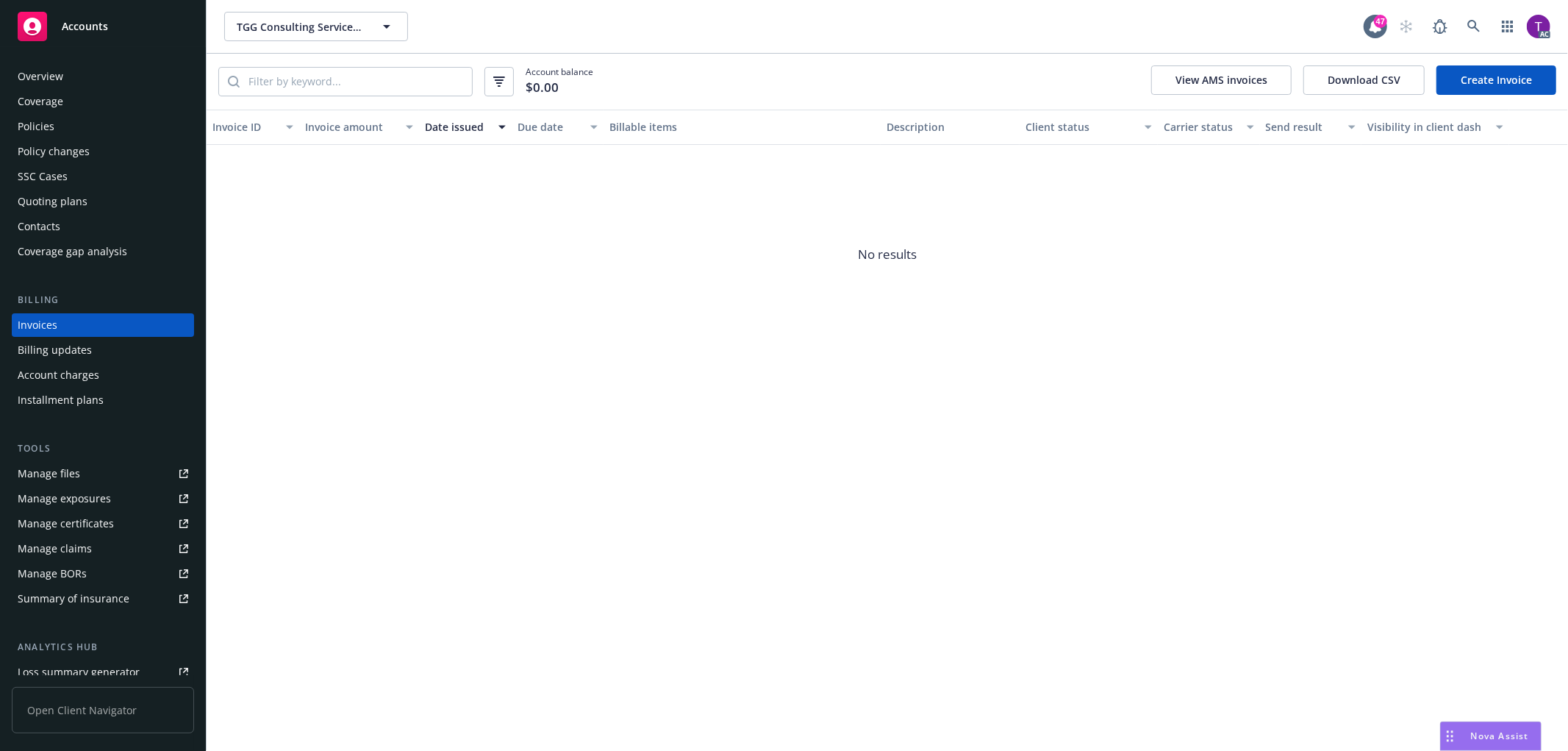
click at [55, 76] on div "Overview" at bounding box center [40, 76] width 45 height 24
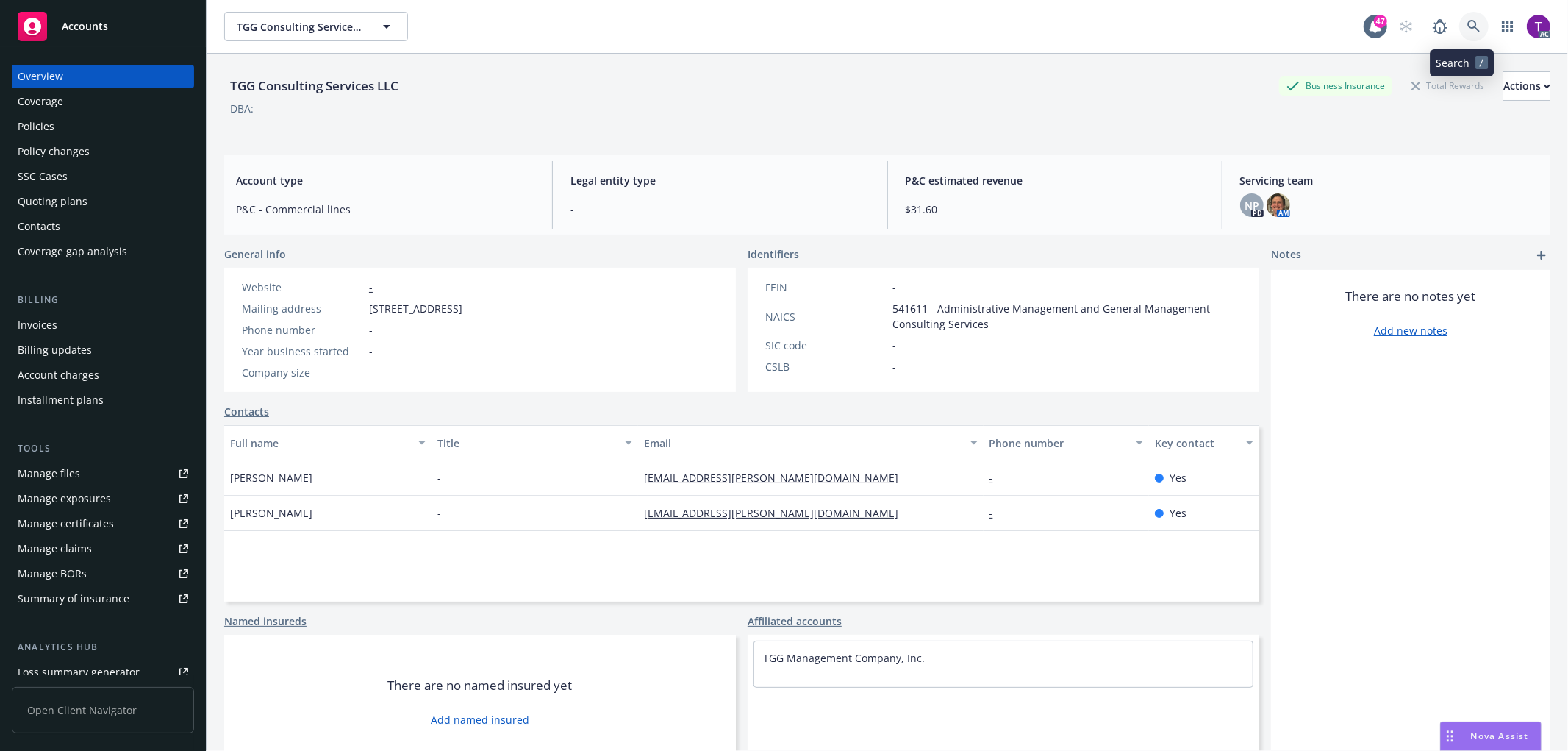
click at [1467, 27] on icon at bounding box center [1473, 26] width 13 height 13
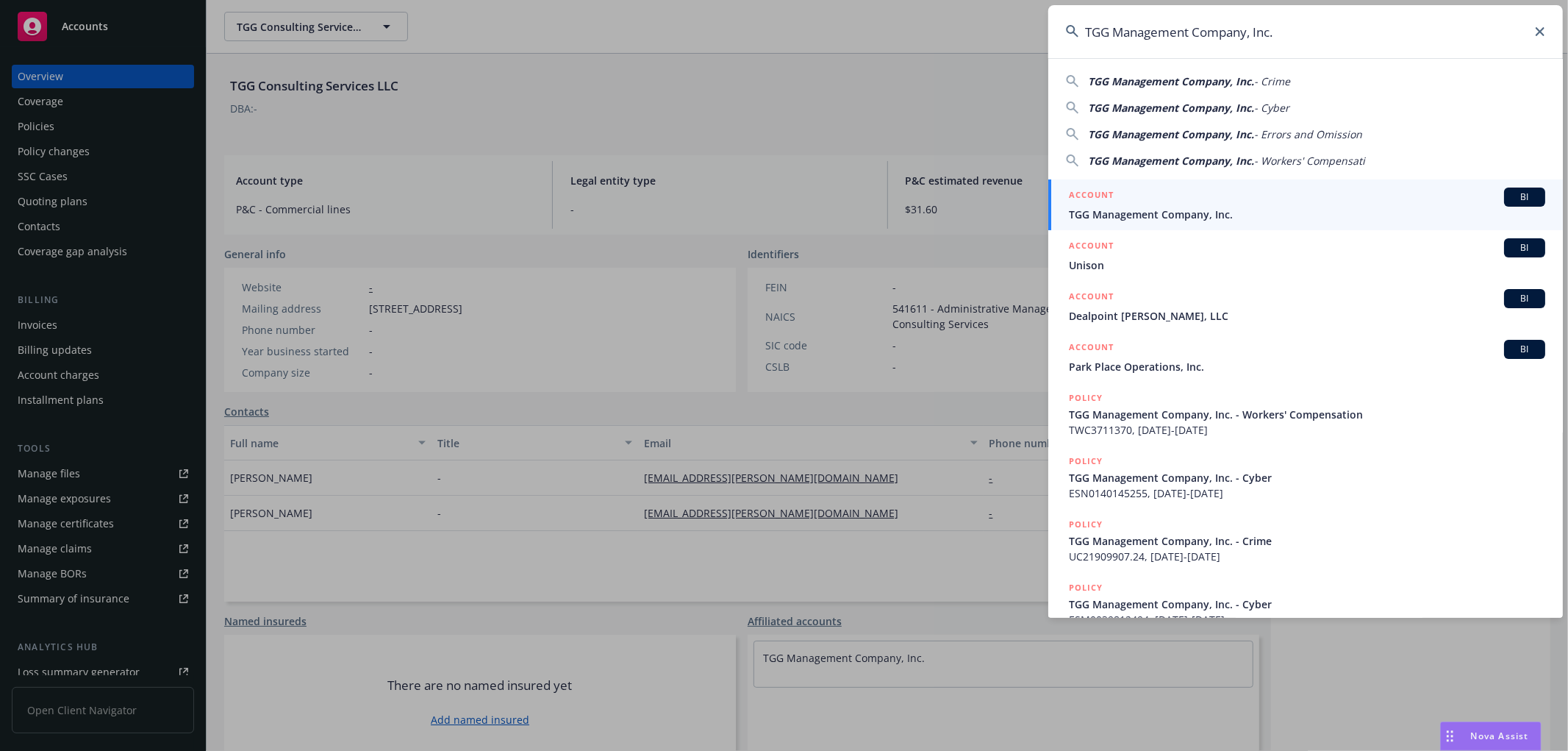
type input "TGG Management Company, Inc."
click at [1178, 202] on div "ACCOUNT BI" at bounding box center [1307, 197] width 477 height 19
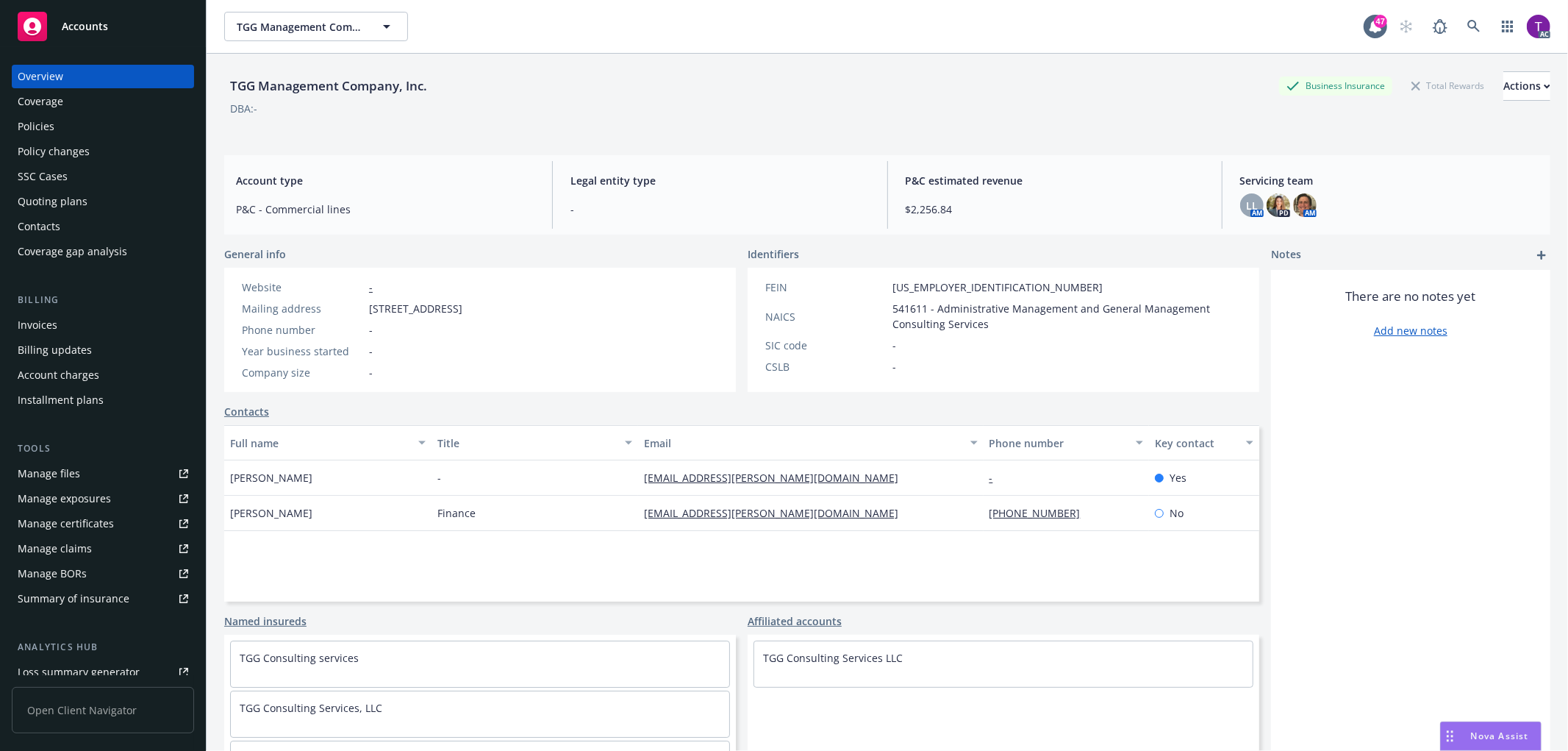
click at [108, 319] on div "Invoices" at bounding box center [103, 324] width 171 height 24
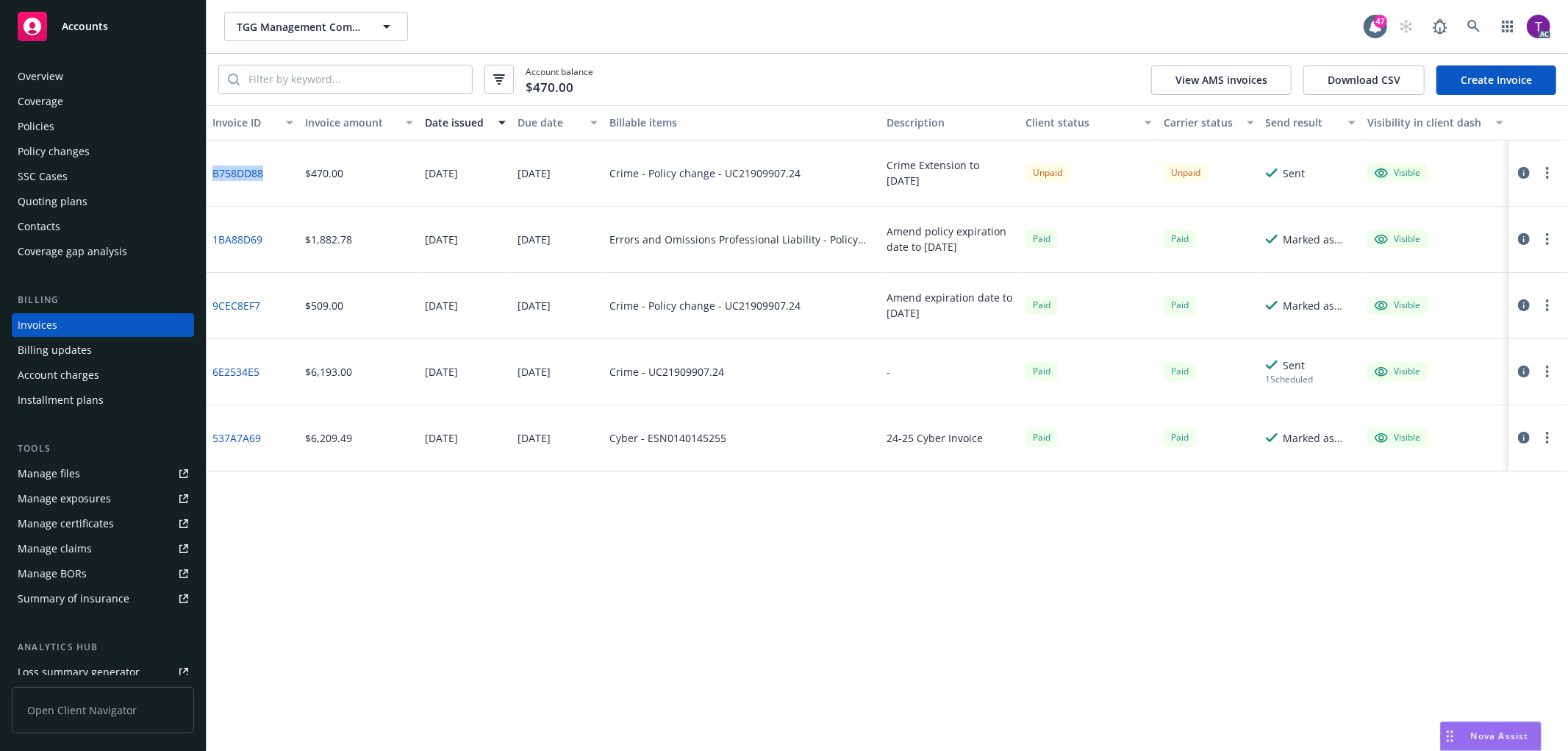
drag, startPoint x: 285, startPoint y: 174, endPoint x: 215, endPoint y: 172, distance: 70.0
click at [215, 172] on div "B758DD88" at bounding box center [253, 174] width 93 height 66
copy link "B758DD88"
drag, startPoint x: 799, startPoint y: 177, endPoint x: 723, endPoint y: 173, distance: 76.1
click at [723, 173] on div "Crime - Policy change - UC21909907.24" at bounding box center [742, 174] width 277 height 66
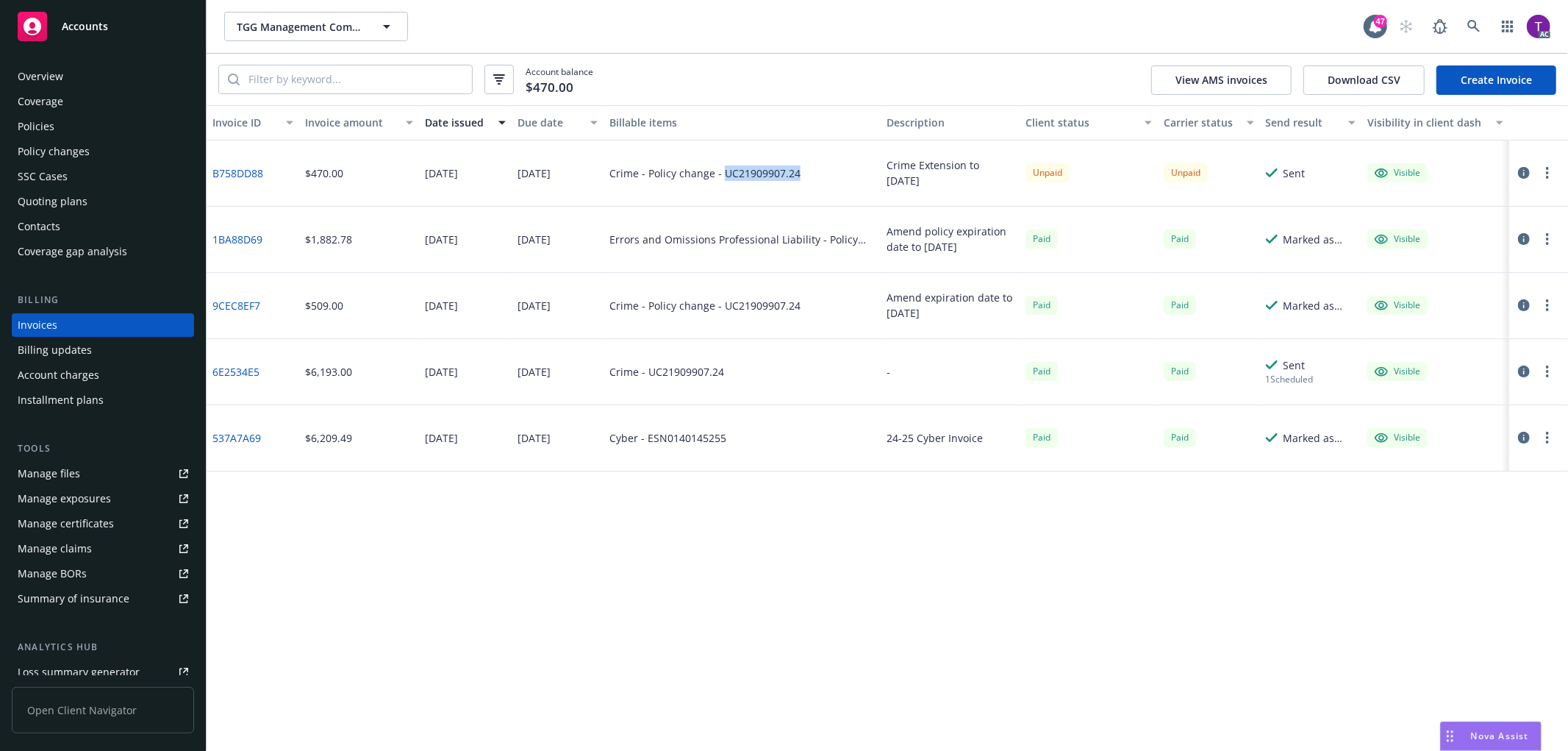
copy div "UC21909907.24"
click at [1523, 172] on icon "button" at bounding box center [1523, 172] width 12 height 12
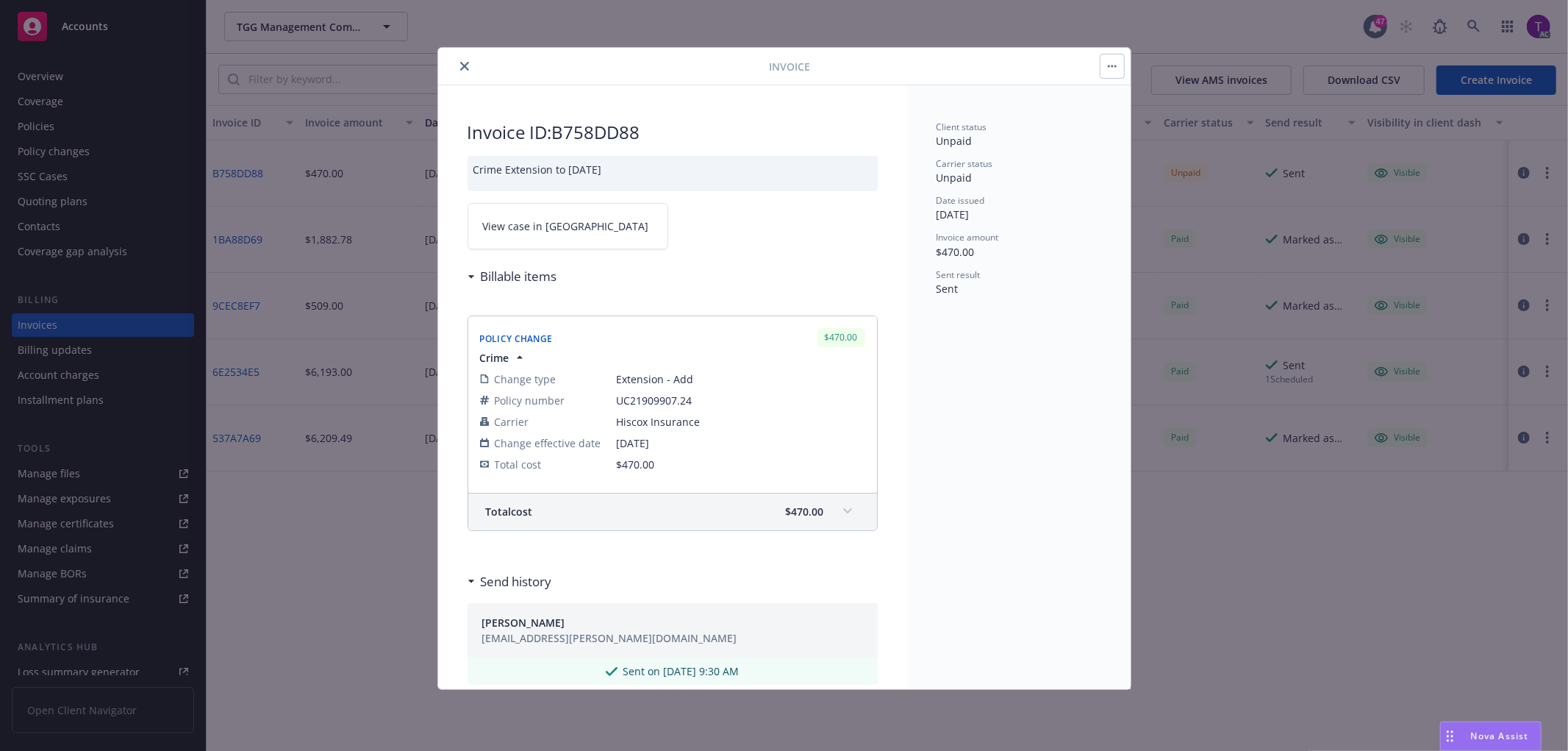
click at [528, 241] on link "View case in SSC" at bounding box center [567, 226] width 201 height 46
click at [461, 61] on icon "close" at bounding box center [464, 65] width 8 height 8
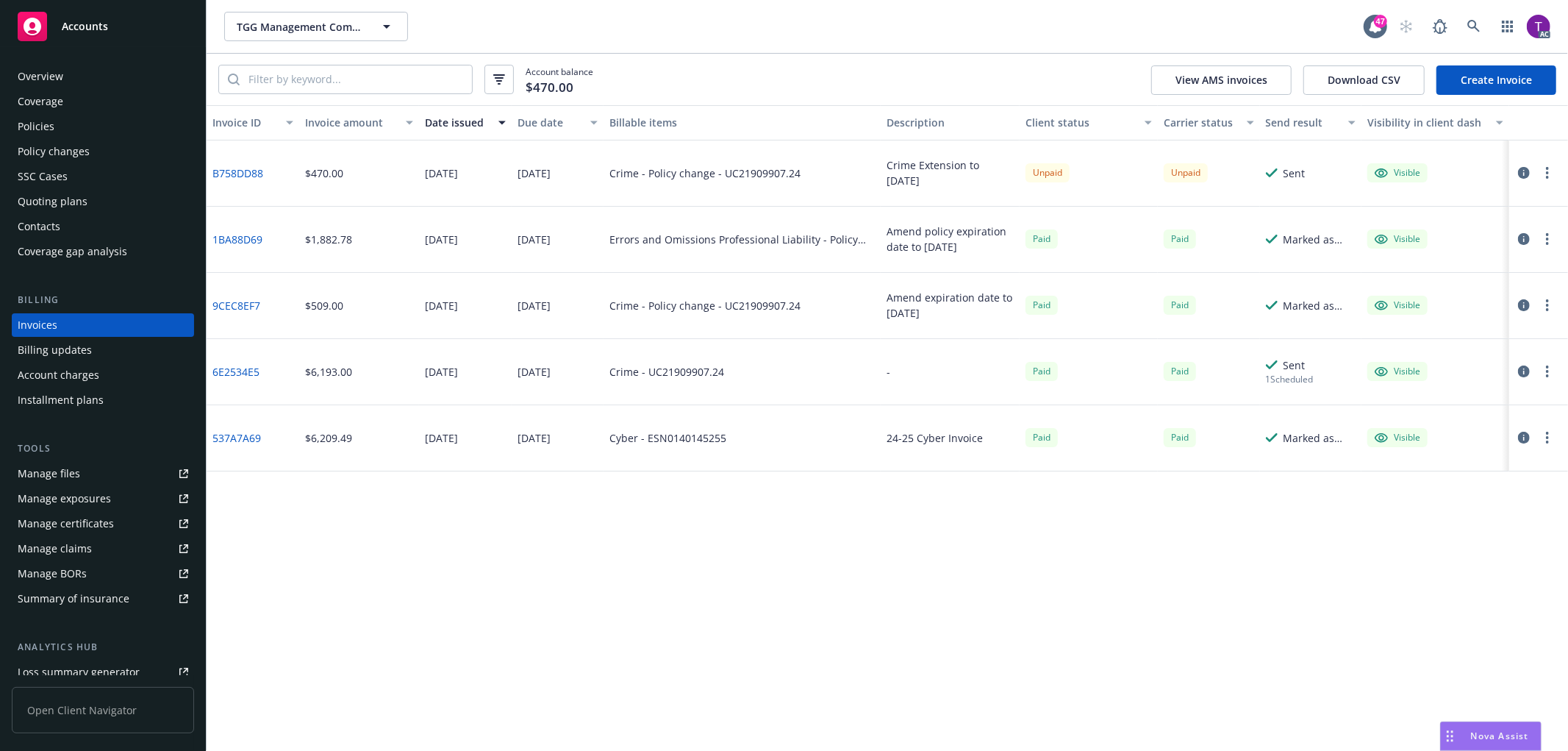
click at [86, 121] on div "Policies" at bounding box center [103, 126] width 171 height 24
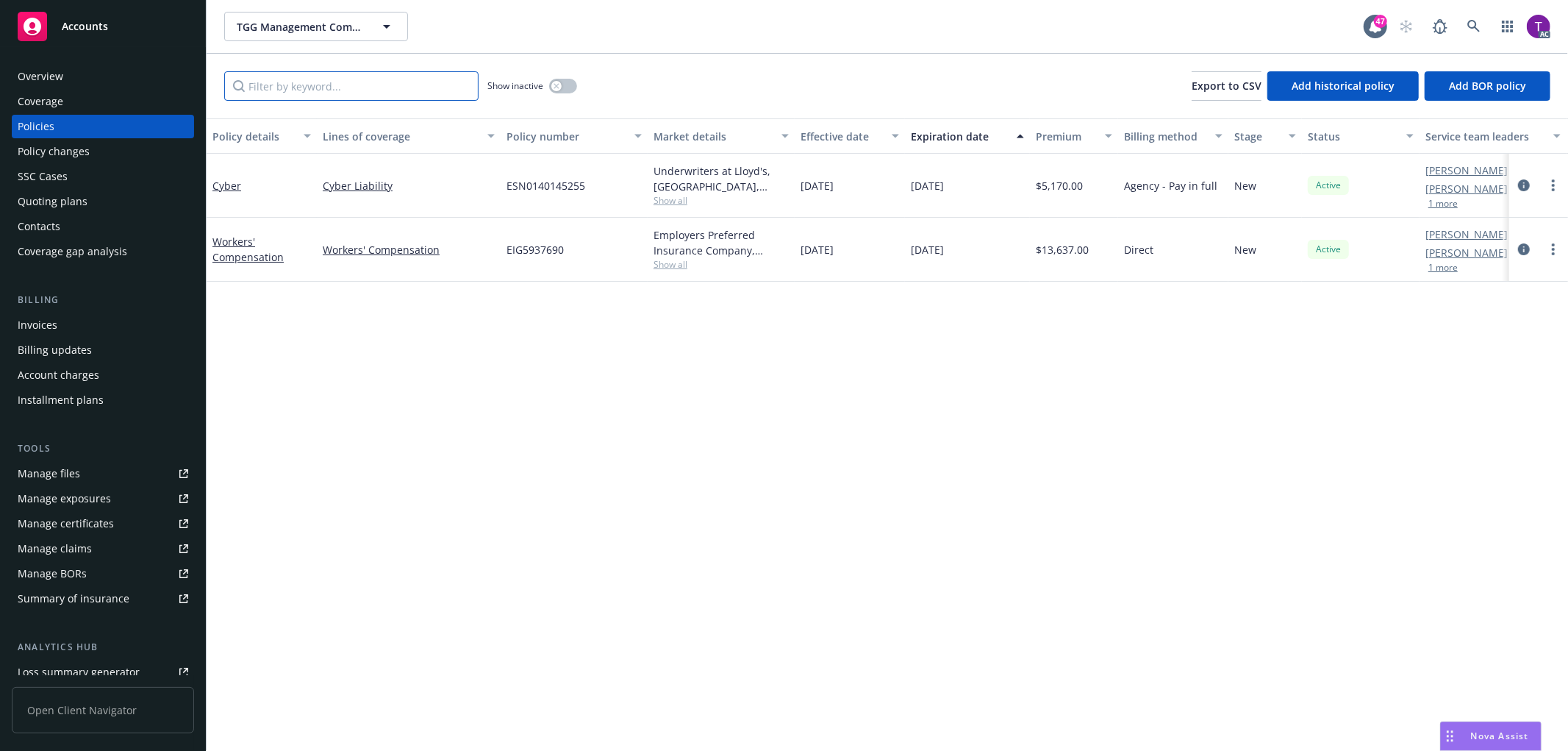
click at [440, 77] on input "Filter by keyword..." at bounding box center [351, 86] width 254 height 29
paste input "UC21909907.24"
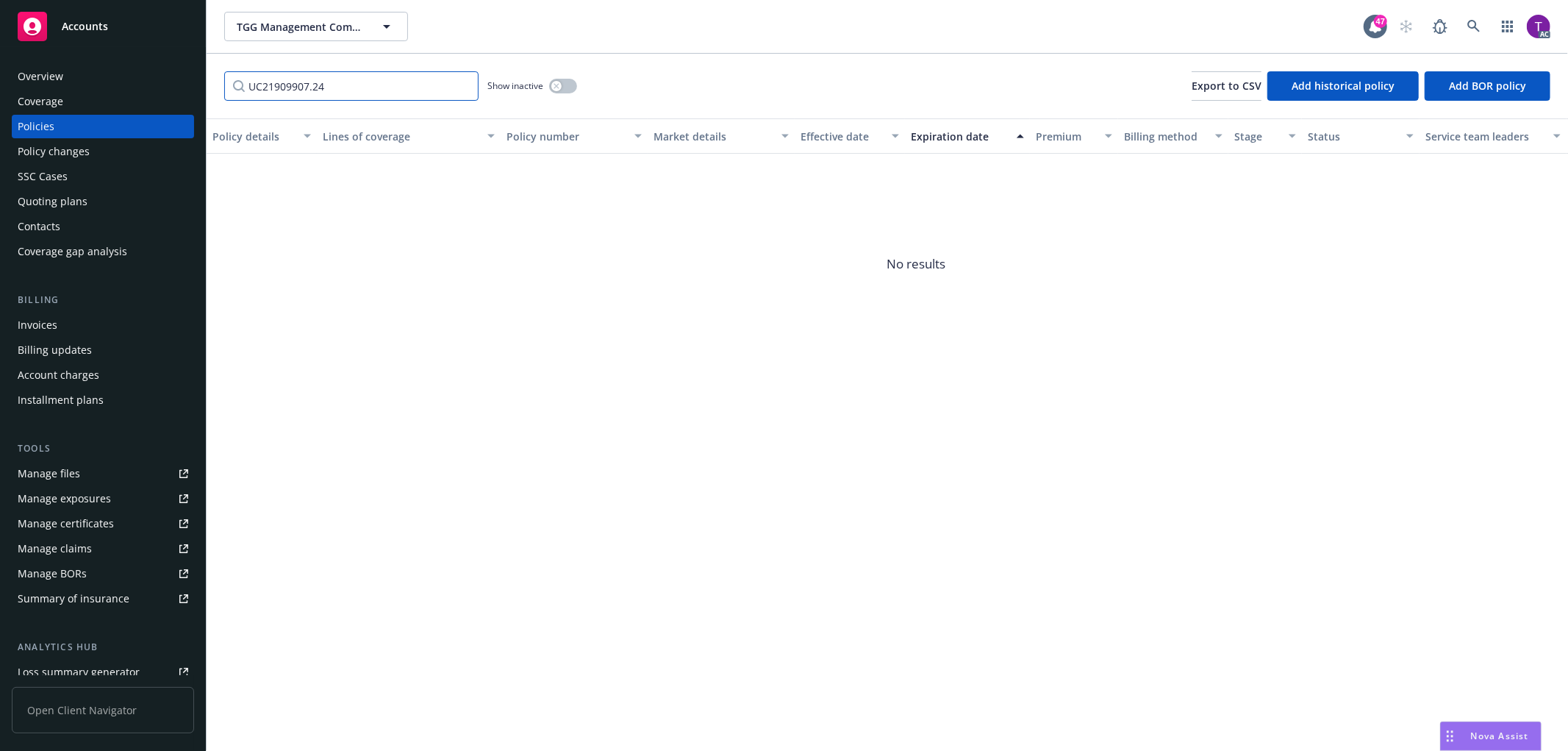
type input "UC21909907.24"
drag, startPoint x: 380, startPoint y: 81, endPoint x: 199, endPoint y: 114, distance: 184.0
click at [199, 114] on div "Accounts Overview Coverage Policies Policy changes SSC Cases Quoting plans Cont…" at bounding box center [784, 375] width 1568 height 751
paste input "Filter by keyword..."
click at [461, 86] on input "UC21909907.24" at bounding box center [351, 86] width 254 height 29
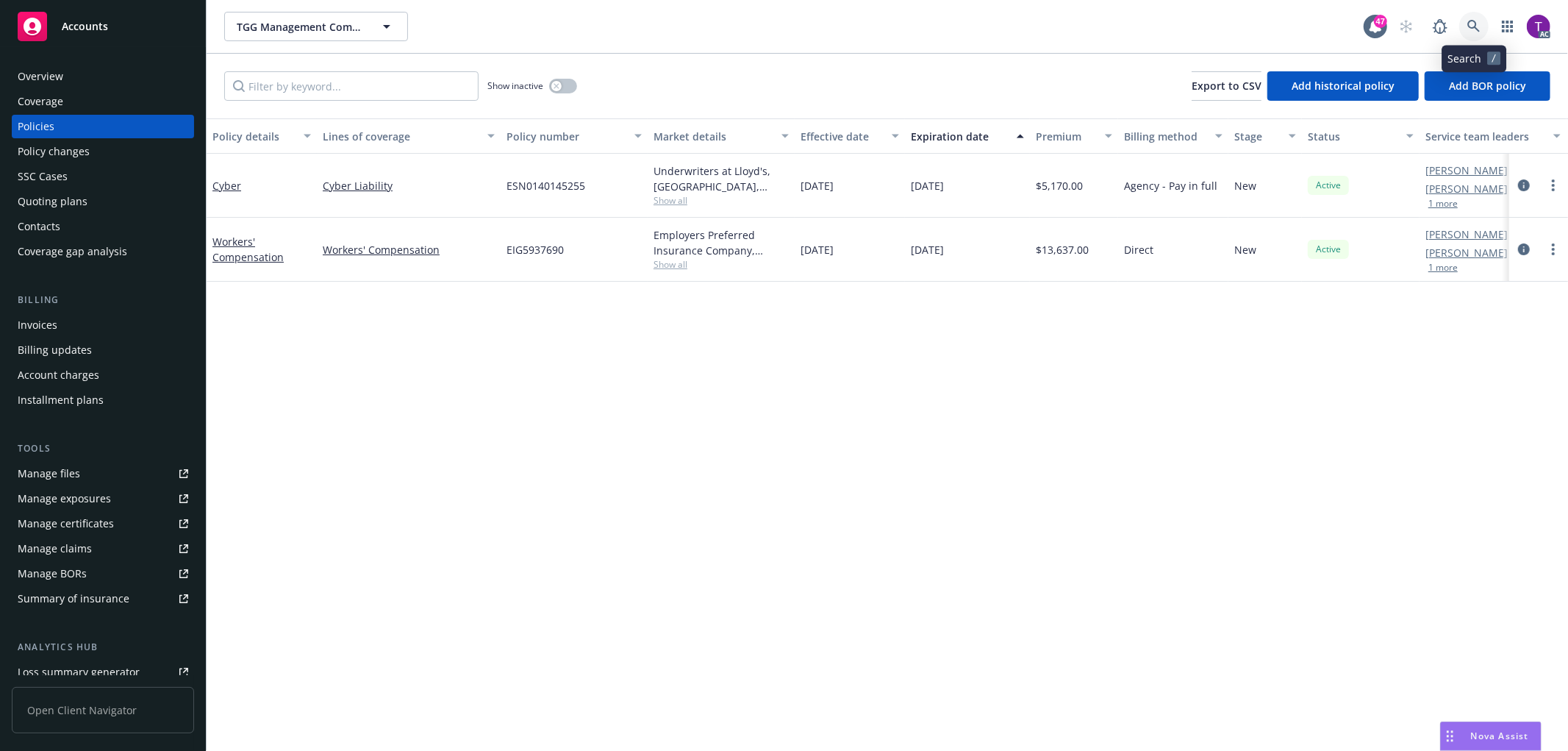
click at [1480, 27] on icon at bounding box center [1473, 26] width 13 height 13
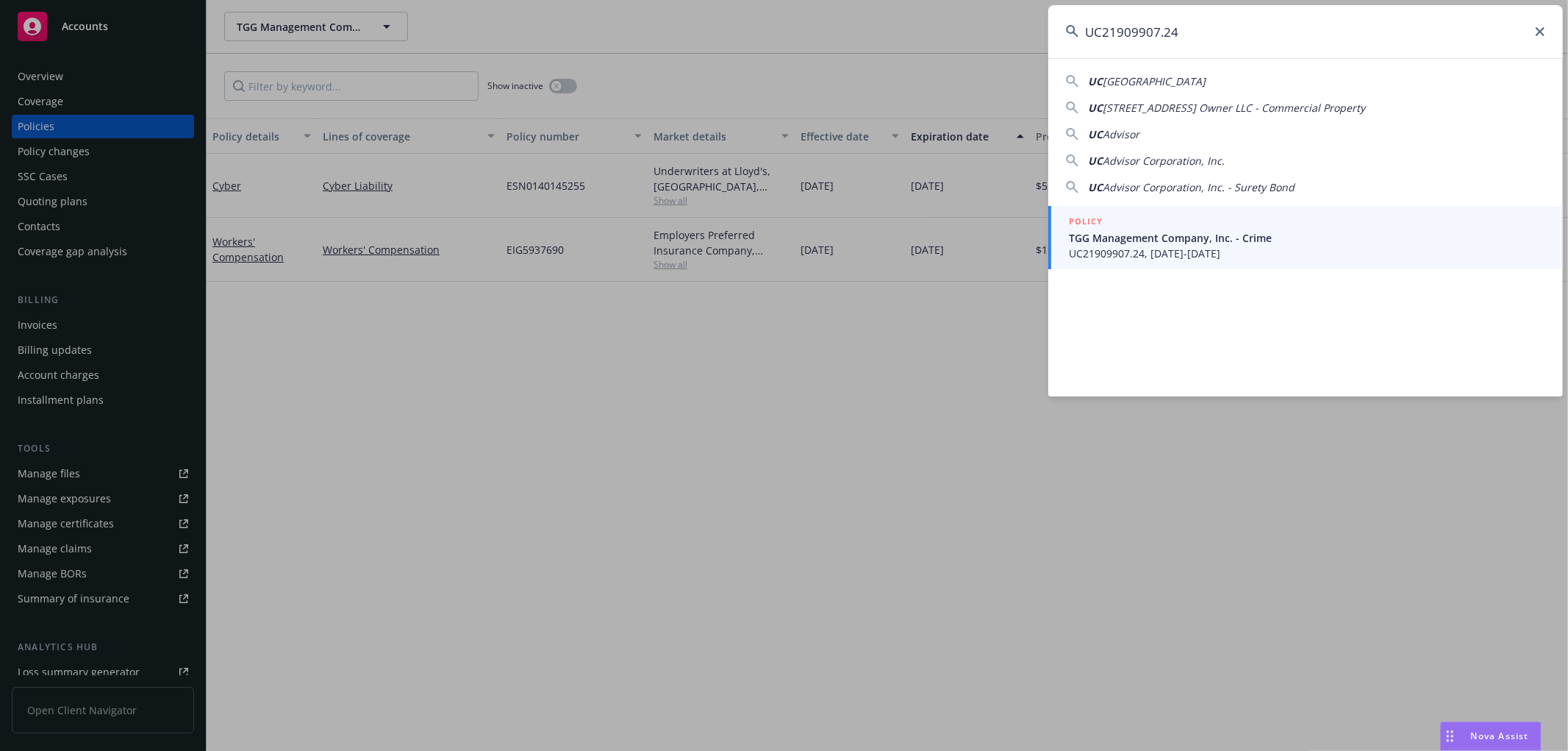
type input "UC21909907.24"
click at [1134, 224] on div "POLICY" at bounding box center [1307, 221] width 477 height 16
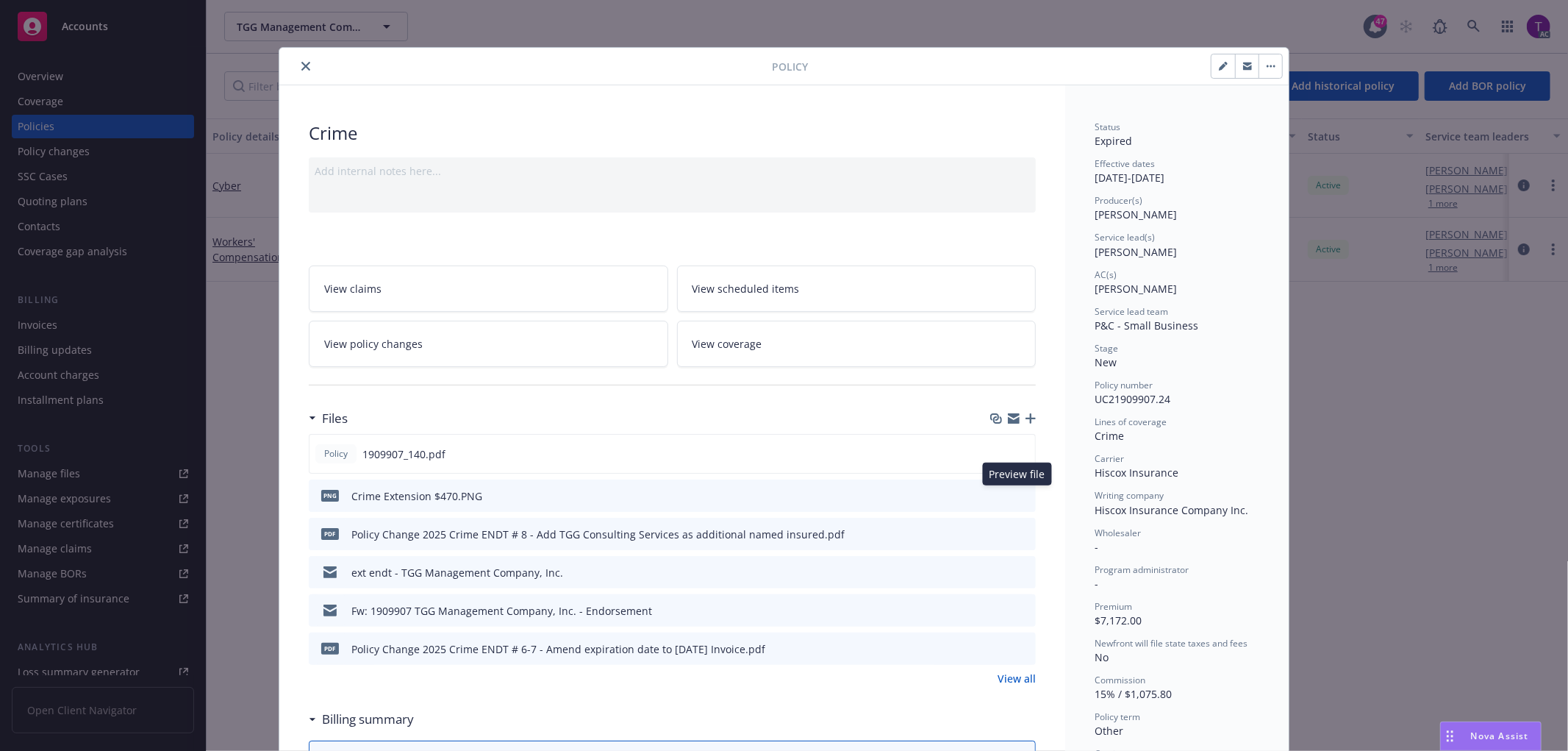
click at [1015, 494] on icon "preview file" at bounding box center [1022, 494] width 13 height 10
click at [1019, 645] on icon "preview file" at bounding box center [1022, 647] width 13 height 10
click at [1021, 490] on icon "preview file" at bounding box center [1022, 494] width 13 height 10
click at [1015, 534] on icon "preview file" at bounding box center [1022, 533] width 13 height 10
click at [1005, 670] on div "Policy 1909907_140.pdf PNG Crime Extension $470.PNG pdf Policy Change 2025 Crim…" at bounding box center [673, 560] width 727 height 252
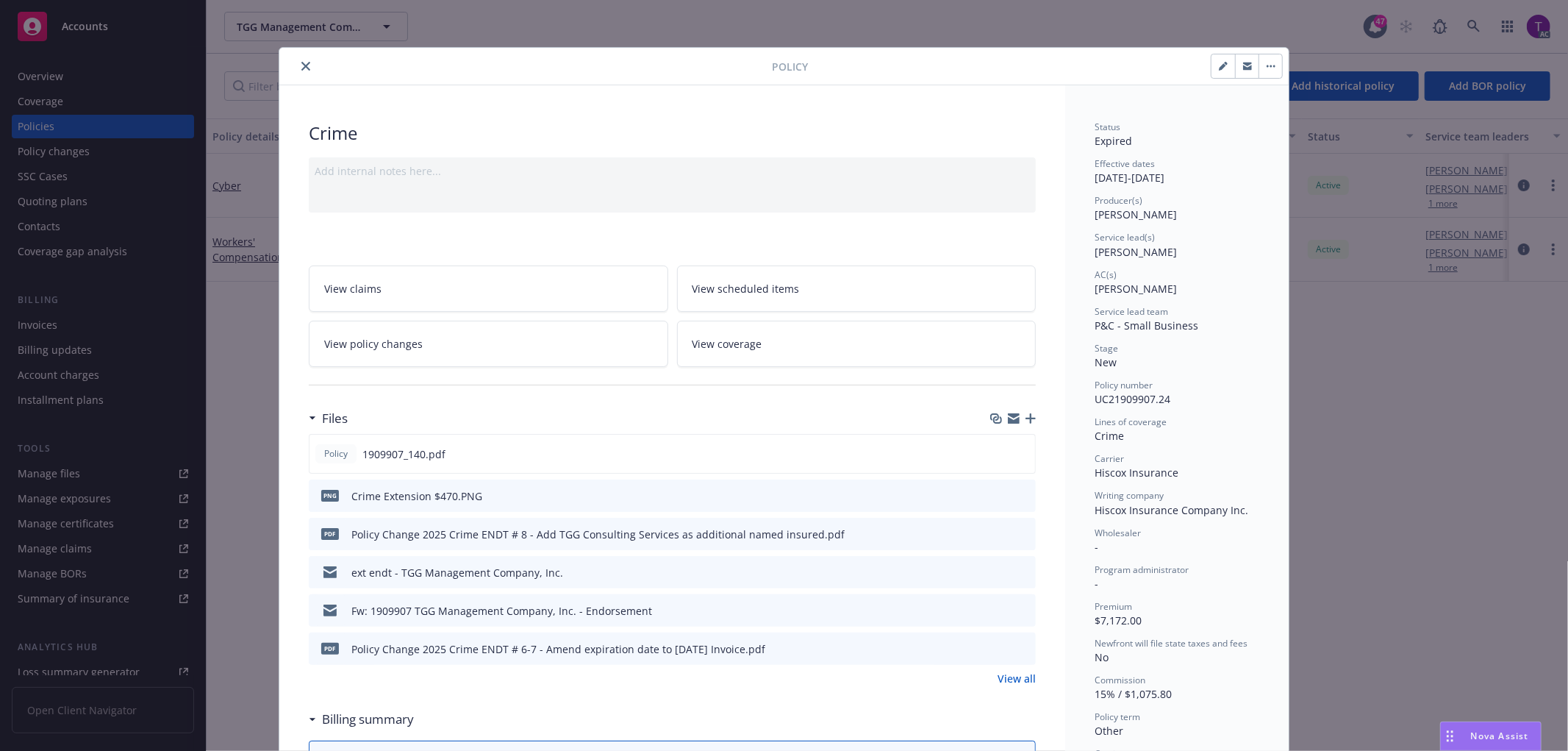
click at [1008, 677] on link "View all" at bounding box center [1017, 678] width 38 height 15
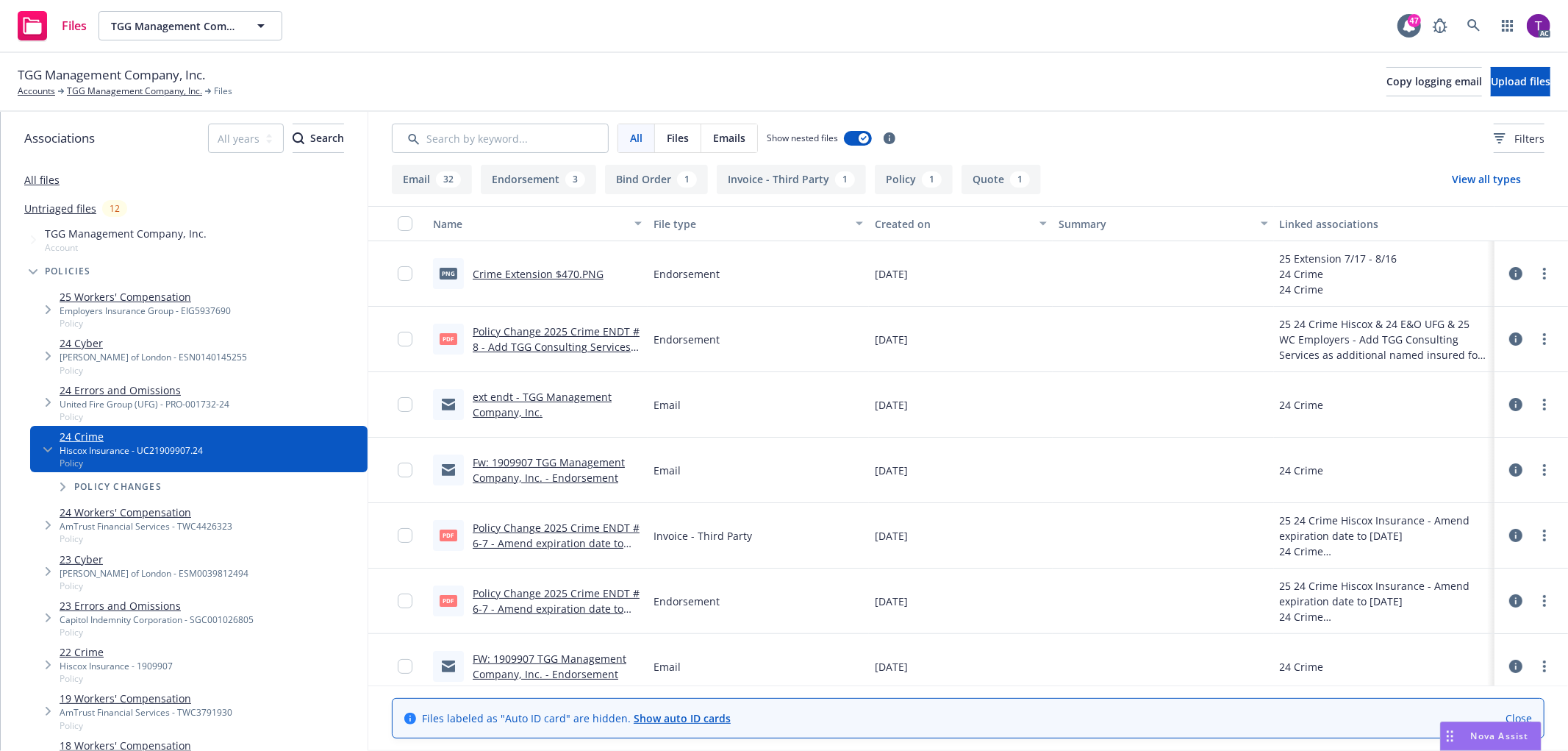
click at [552, 543] on link "Policy Change 2025 Crime ENDT # 6-7 - Amend expiration date to [DATE] Invoice.p…" at bounding box center [556, 543] width 167 height 45
click at [510, 276] on link "Crime Extension $470.PNG" at bounding box center [538, 274] width 131 height 14
click at [89, 93] on link "TGG Management Company, Inc." at bounding box center [135, 91] width 135 height 13
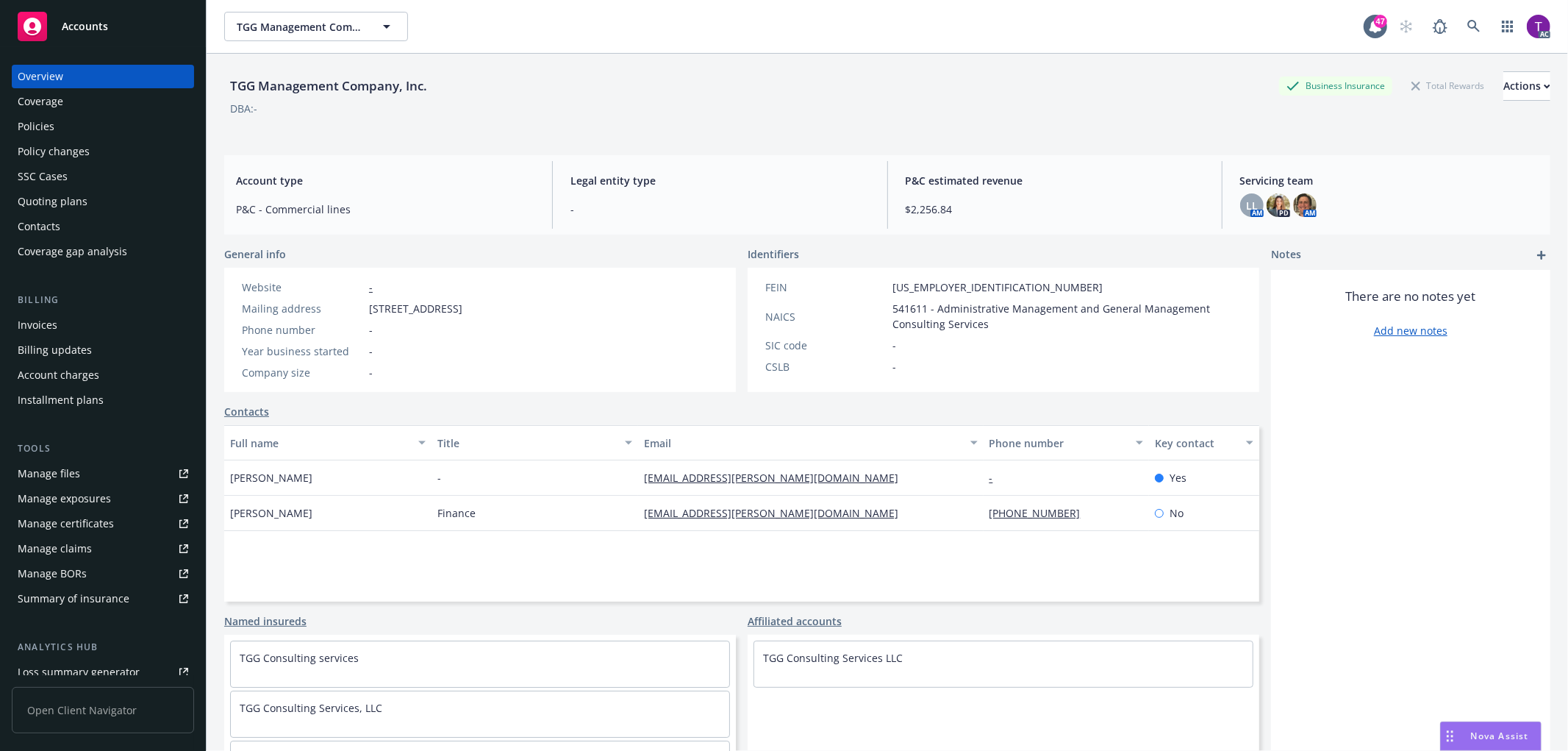
click at [62, 314] on div "Invoices" at bounding box center [103, 324] width 171 height 24
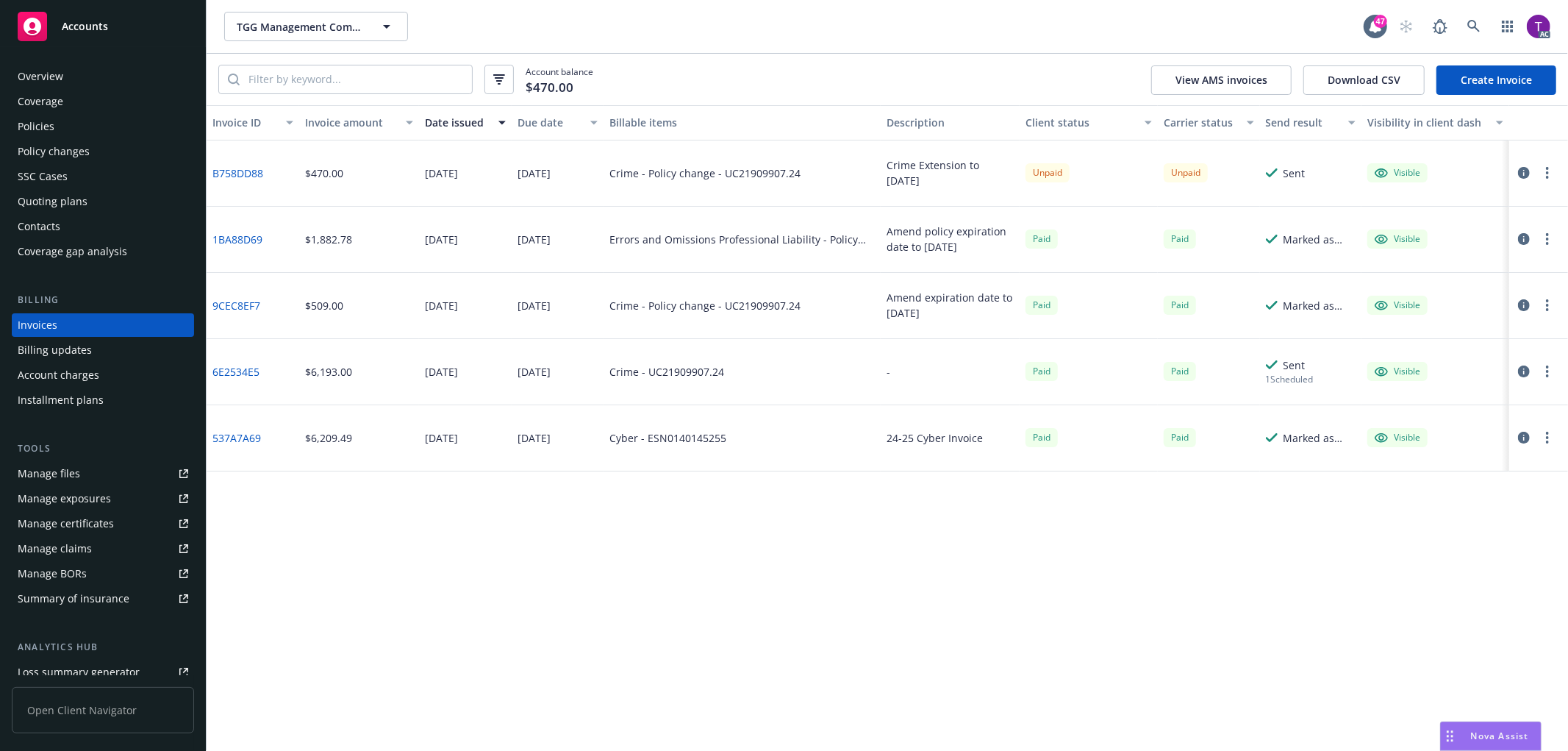
click at [1522, 169] on icon "button" at bounding box center [1523, 172] width 12 height 12
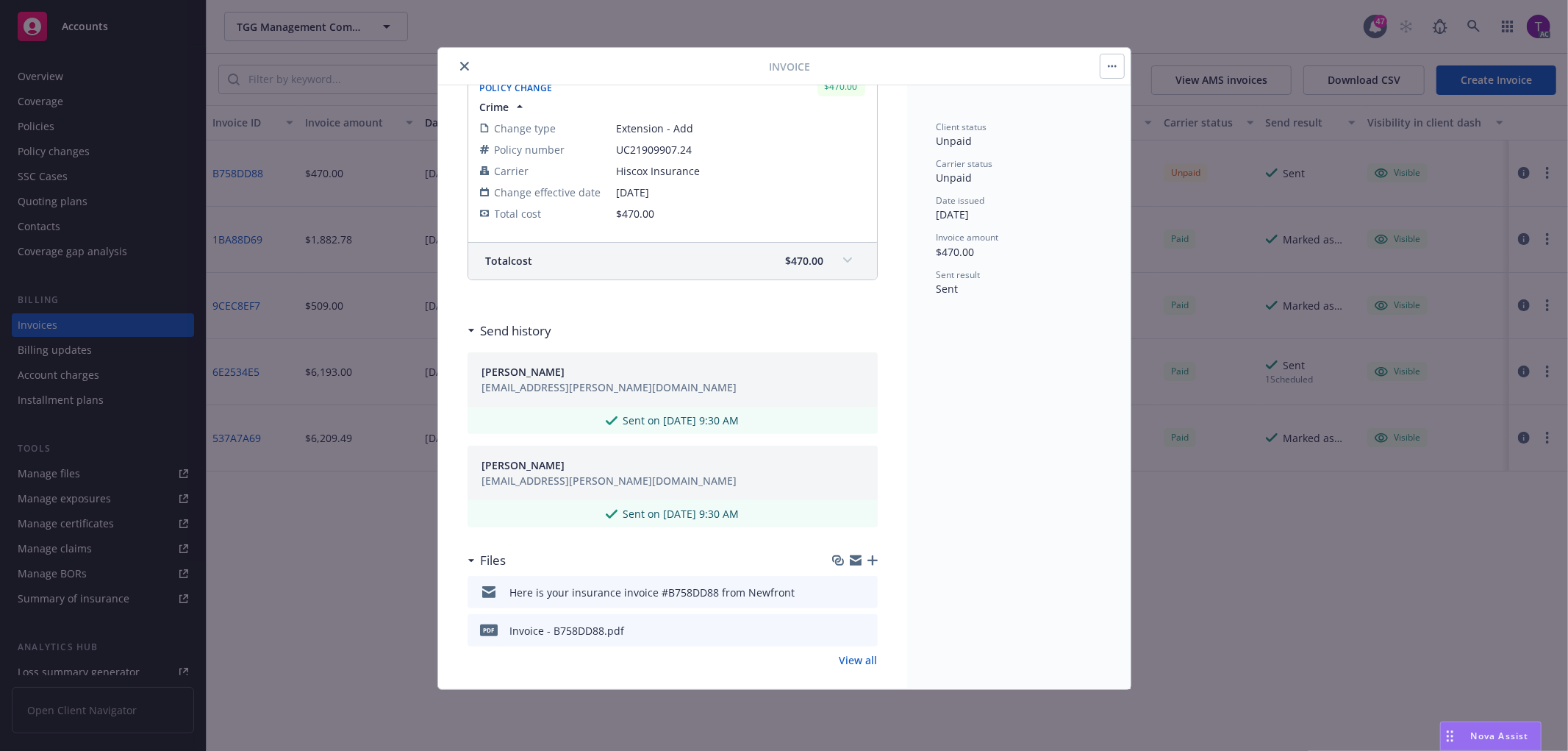
scroll to position [264, 0]
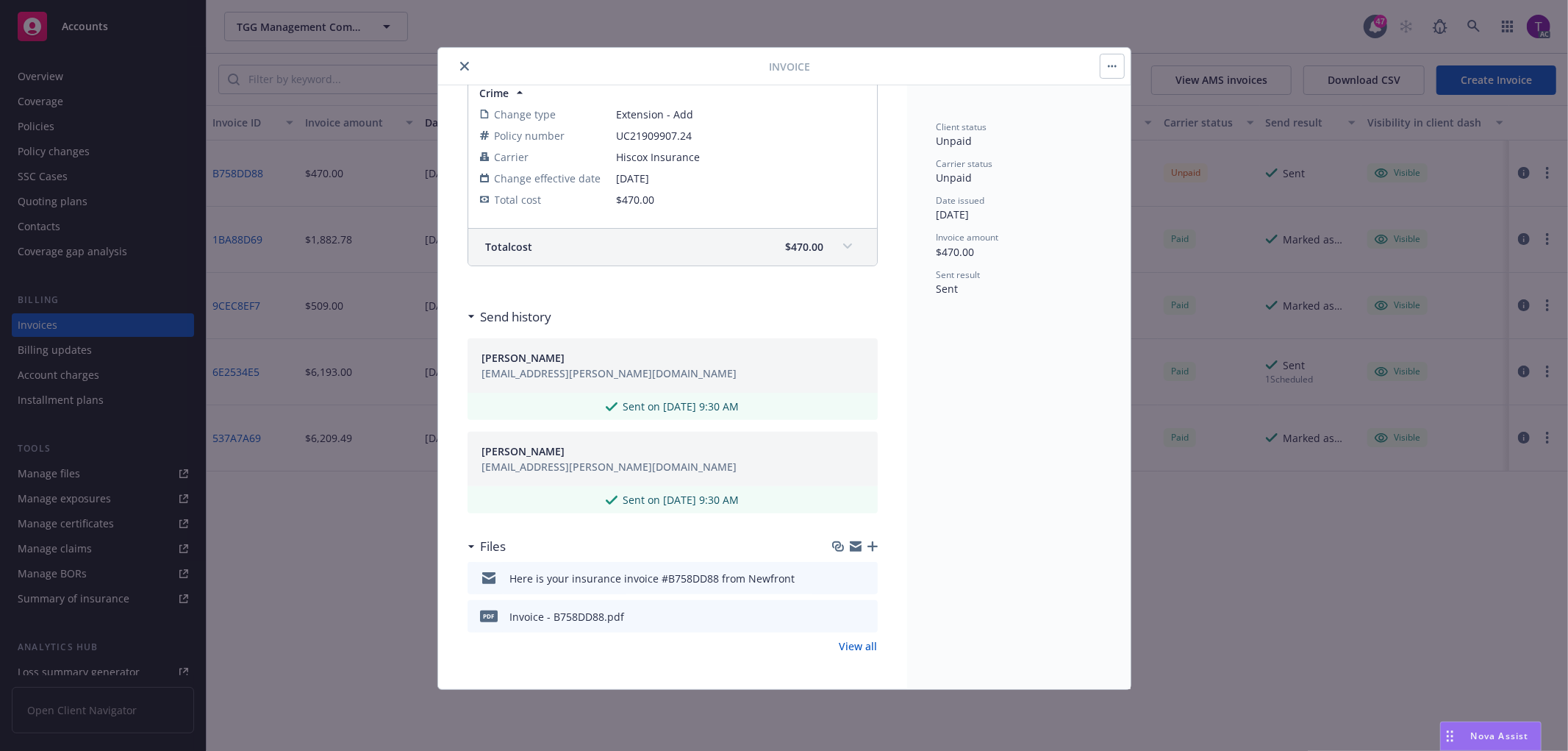
click at [857, 613] on icon "preview file" at bounding box center [863, 615] width 13 height 10
click at [849, 650] on link "View all" at bounding box center [859, 646] width 38 height 15
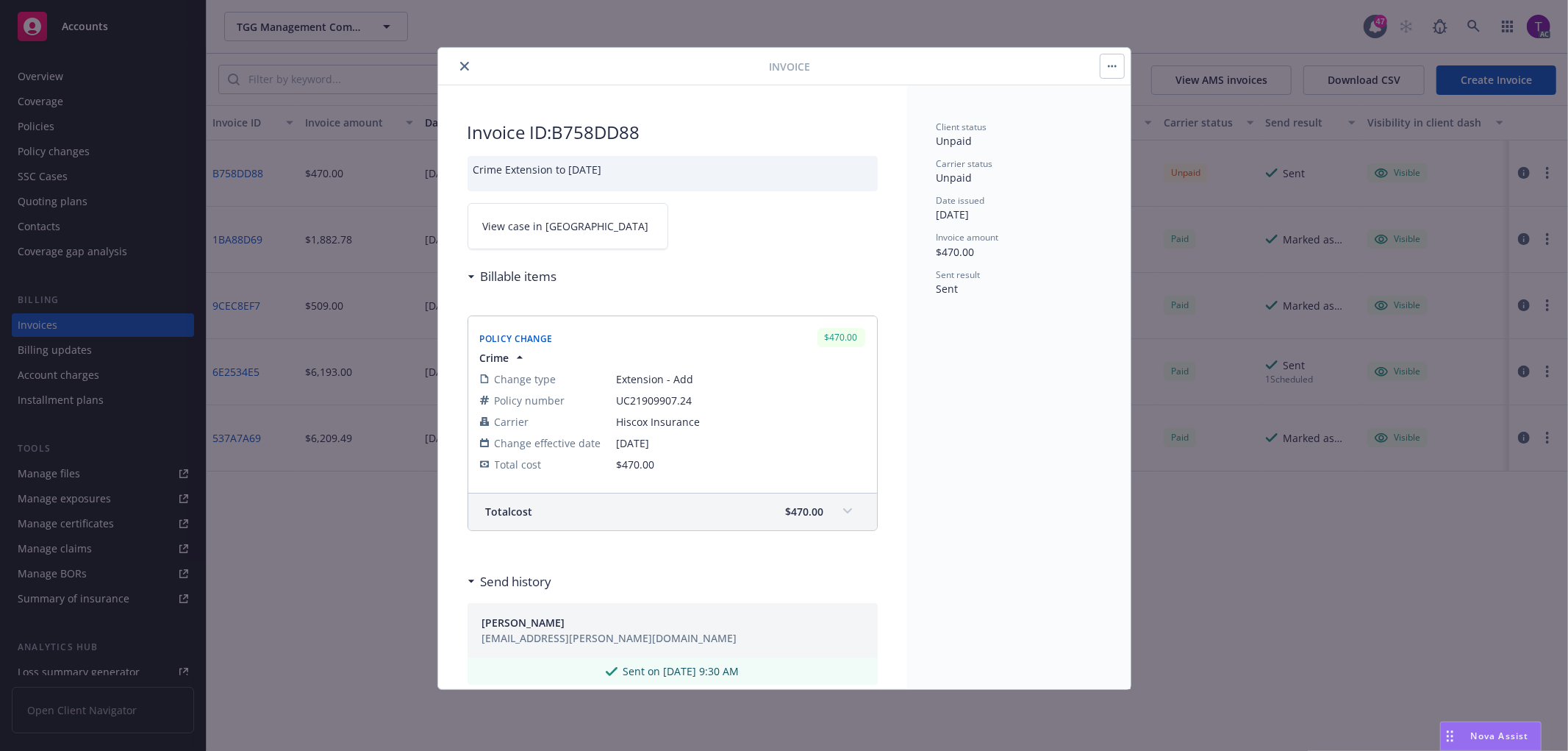
click at [530, 230] on span "View case in [GEOGRAPHIC_DATA]" at bounding box center [566, 226] width 166 height 15
